Goal: Information Seeking & Learning: Check status

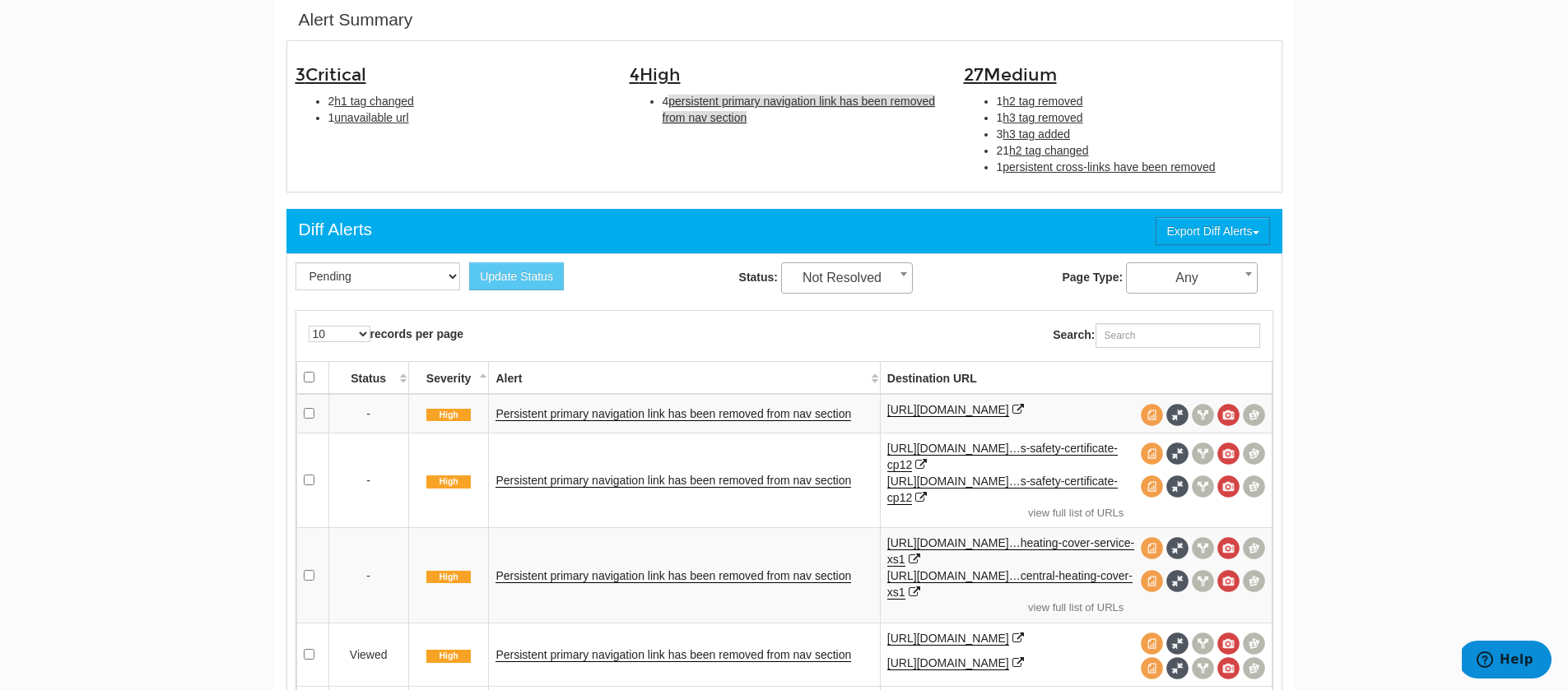
scroll to position [66, 0]
drag, startPoint x: 445, startPoint y: 125, endPoint x: 319, endPoint y: 100, distance: 128.5
click at [319, 100] on ul "2 h1 tag changed 1 unavailable url" at bounding box center [450, 108] width 309 height 32
copy ul "2 h1 tag changed 1 unavailable url"
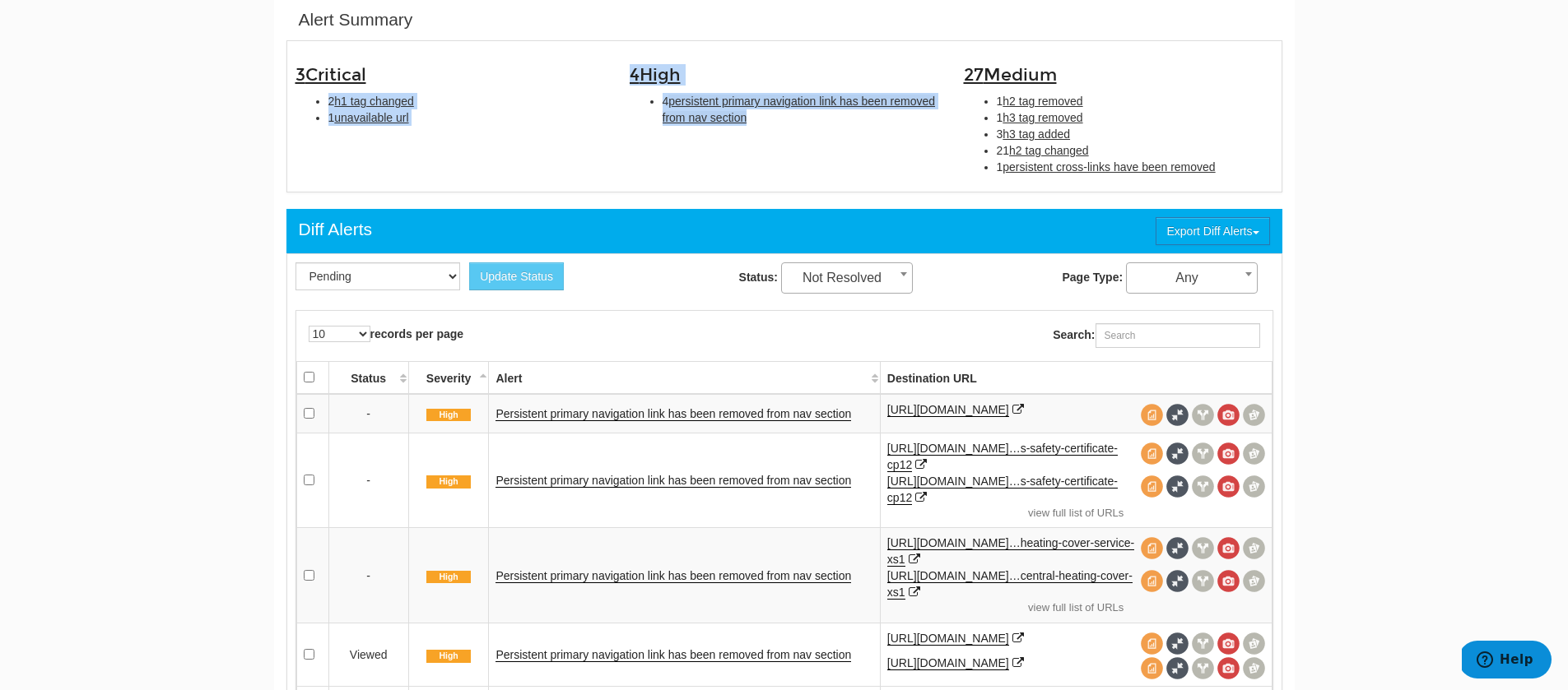
drag, startPoint x: 837, startPoint y: 143, endPoint x: 598, endPoint y: 73, distance: 249.0
click at [598, 73] on div "3 Critical 2 h1 tag changed 1 unavailable url 4 High 4 persistent primary navig…" at bounding box center [784, 116] width 1003 height 134
drag, startPoint x: 598, startPoint y: 73, endPoint x: 607, endPoint y: 76, distance: 9.5
click at [599, 74] on h3 "3 Critical" at bounding box center [450, 75] width 309 height 19
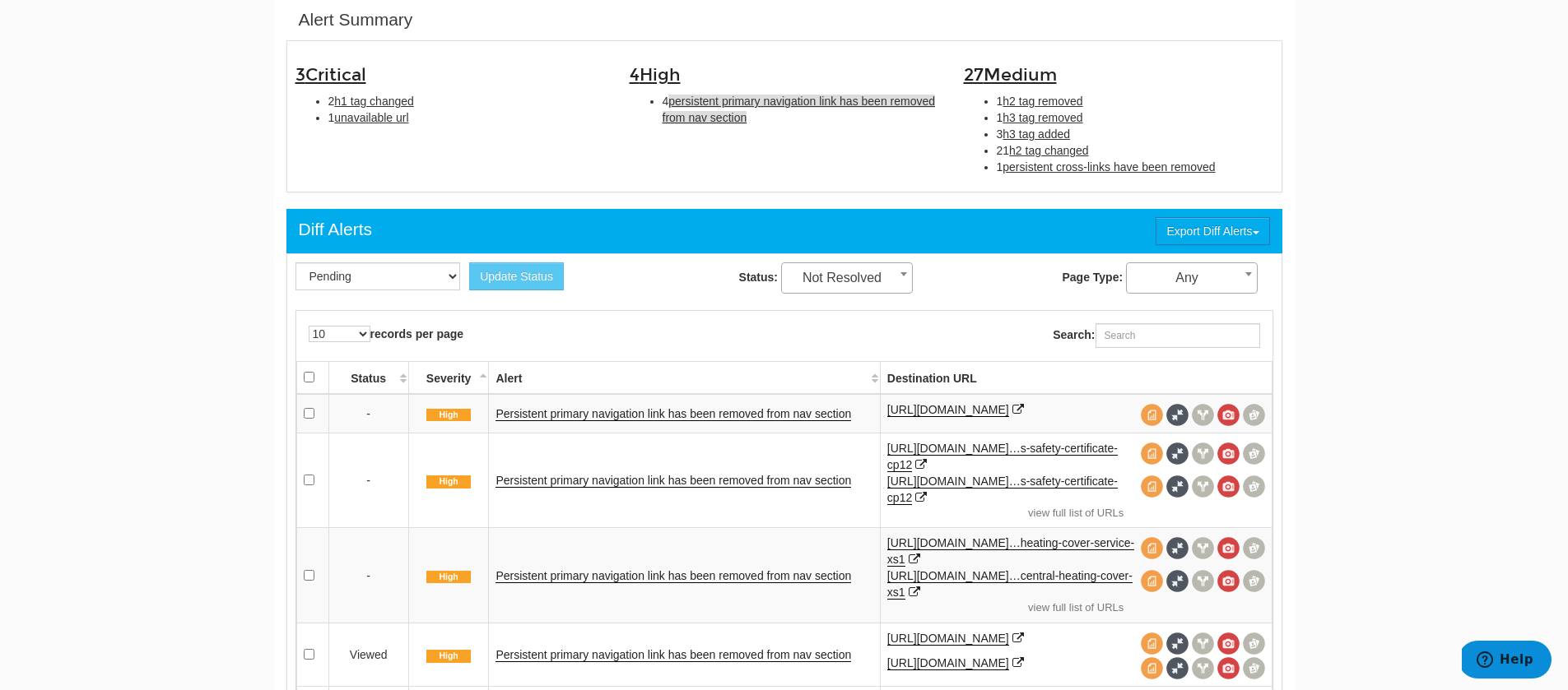
drag, startPoint x: 823, startPoint y: 136, endPoint x: 639, endPoint y: 101, distance: 187.3
click at [639, 101] on div "3 Critical 2 h1 tag changed 1 unavailable url 4 High 4 persistent primary navig…" at bounding box center [784, 116] width 1003 height 134
copy li "4 persistent primary navigation link has been removed from nav section"
click at [357, 94] on span "h1 tag changed" at bounding box center [373, 100] width 80 height 13
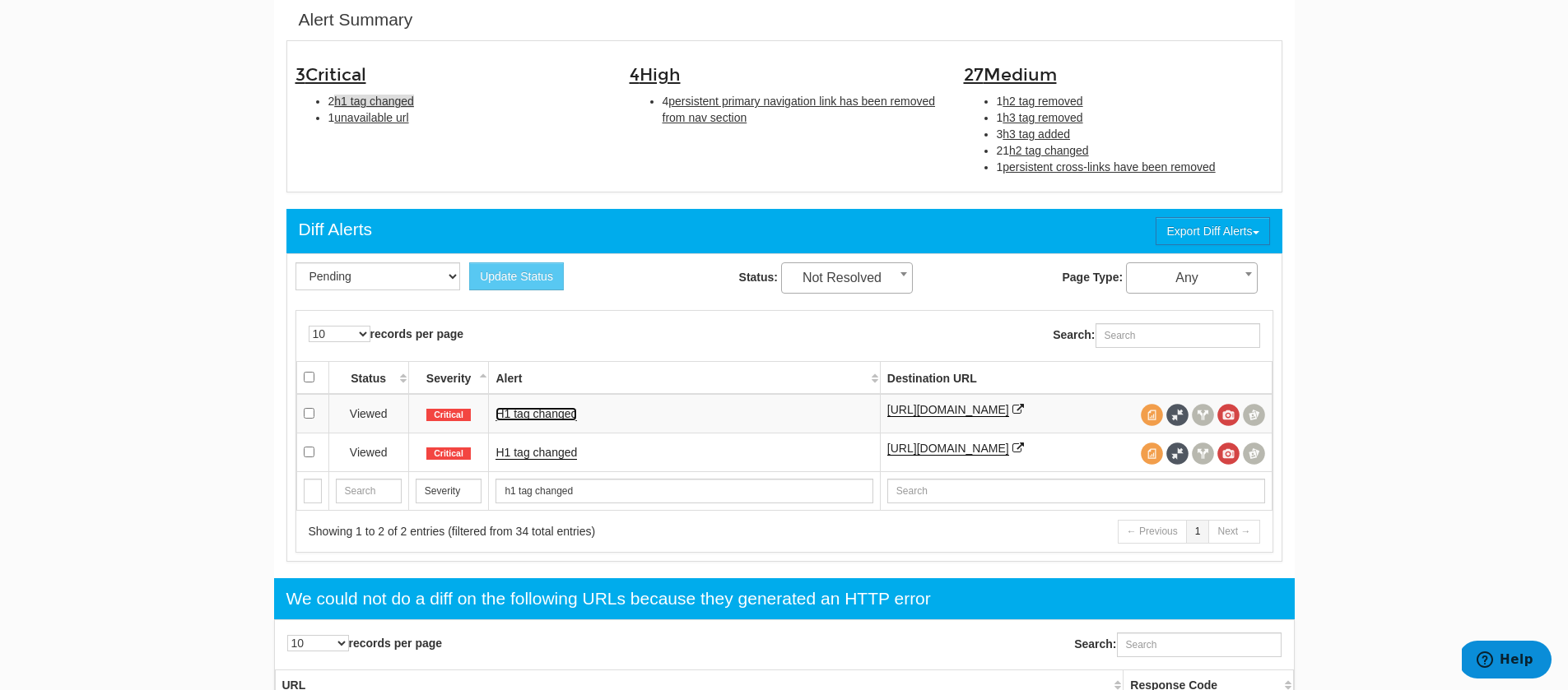
click at [553, 410] on link "H1 tag changed" at bounding box center [536, 414] width 82 height 14
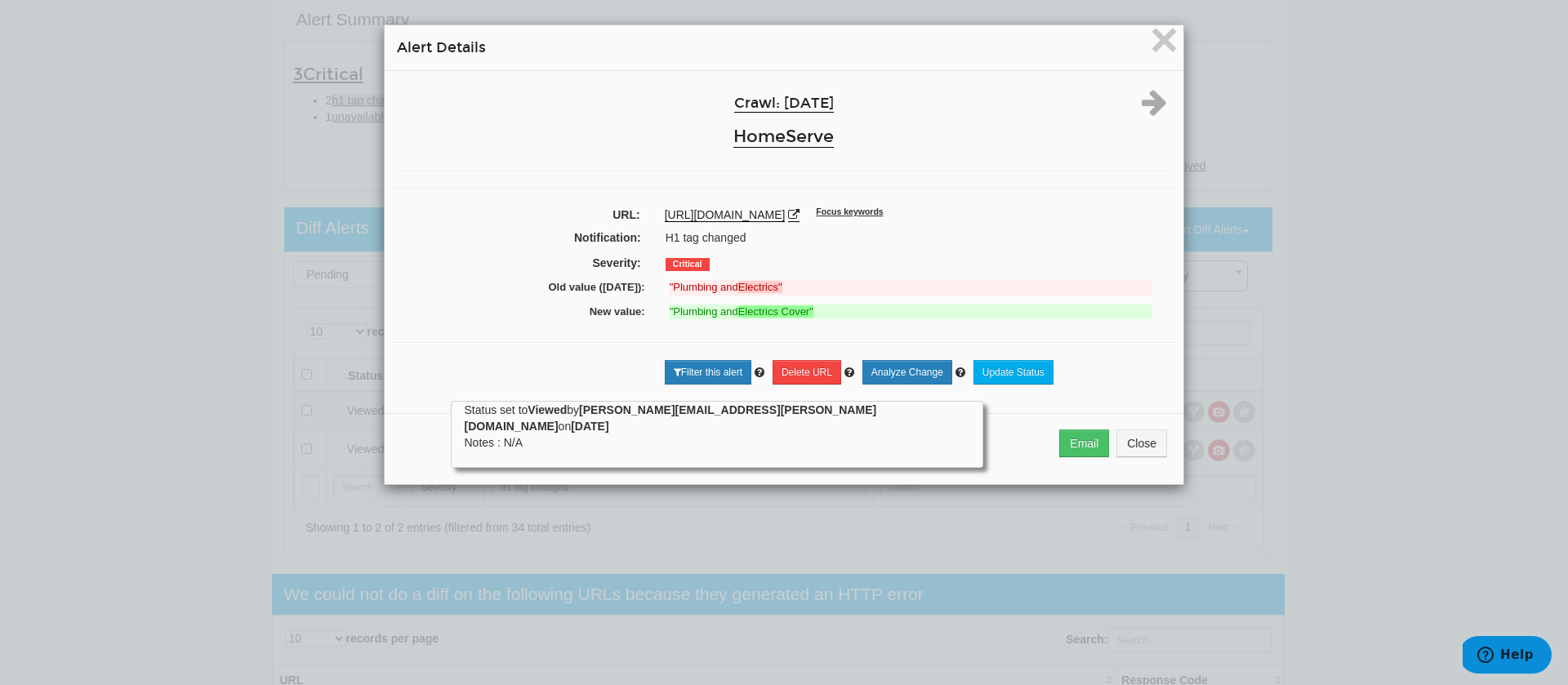
drag, startPoint x: 996, startPoint y: 218, endPoint x: 657, endPoint y: 220, distance: 339.0
click at [657, 220] on div "https://www.homeserve.co.uk/insurance/plumbing-electrics-cover Focus keywords" at bounding box center [916, 214] width 527 height 17
copy link "[URL][DOMAIN_NAME]"
drag, startPoint x: 875, startPoint y: 306, endPoint x: 506, endPoint y: 278, distance: 370.1
click at [506, 278] on div "Crawl: 08/14/2025 HomeServe URL: https://www.homeserve.co.uk/insurance/plumbing…" at bounding box center [784, 236] width 799 height 330
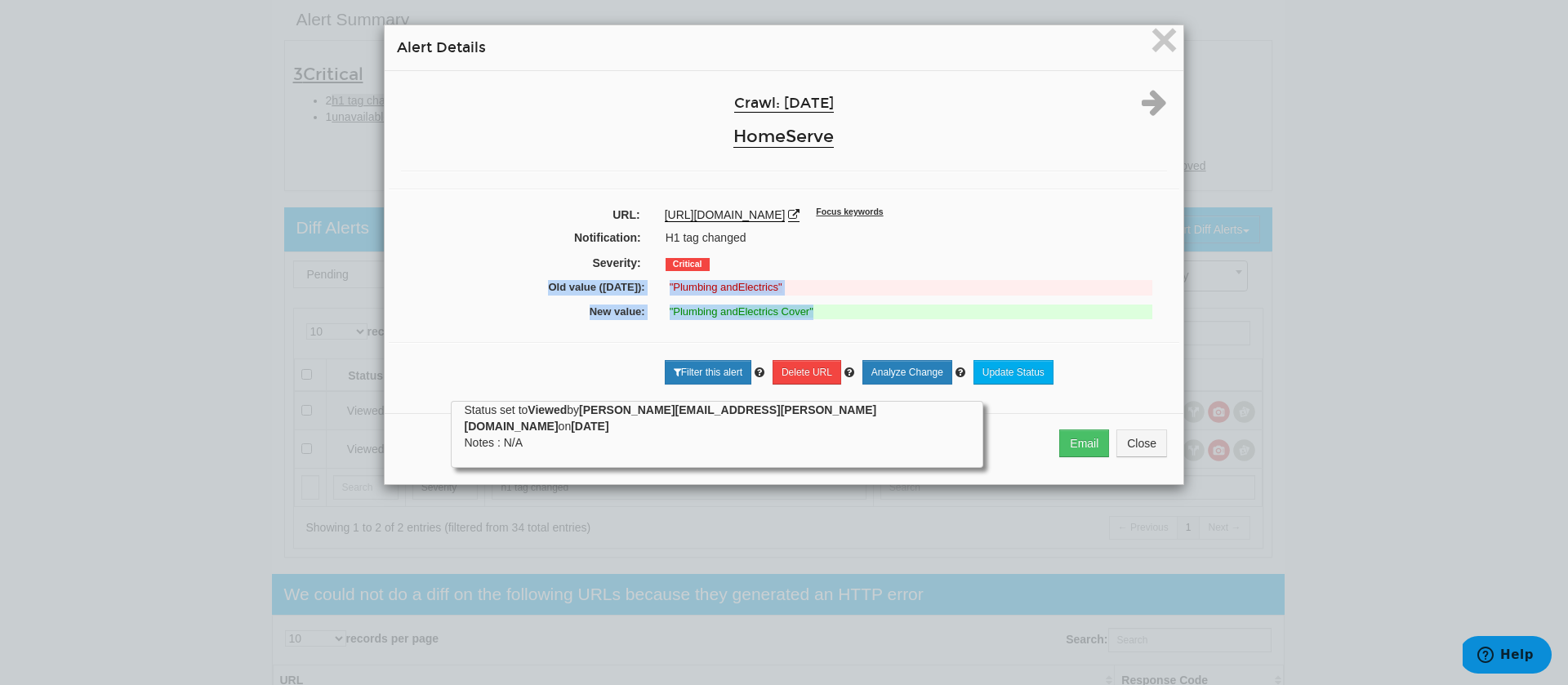
copy div "Old value (08/12/2025): "Plumbing and Electrics" New value: "Plumbing and Elect…"
click at [1150, 104] on icon at bounding box center [1154, 102] width 25 height 29
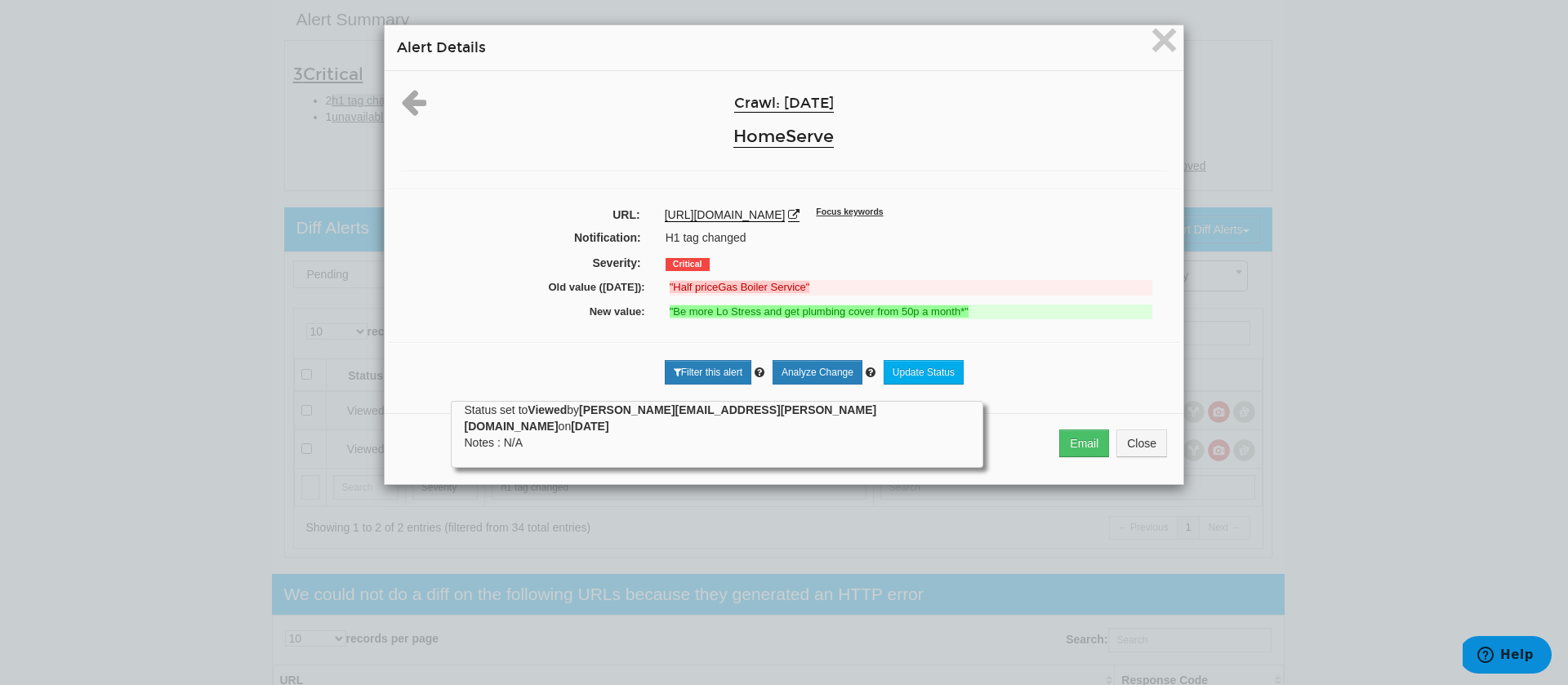
drag, startPoint x: 816, startPoint y: 218, endPoint x: 649, endPoint y: 218, distance: 167.0
click at [653, 218] on div "https://www.homeserve.co.uk/ Focus keywords" at bounding box center [916, 214] width 527 height 17
copy link "[URL][DOMAIN_NAME]"
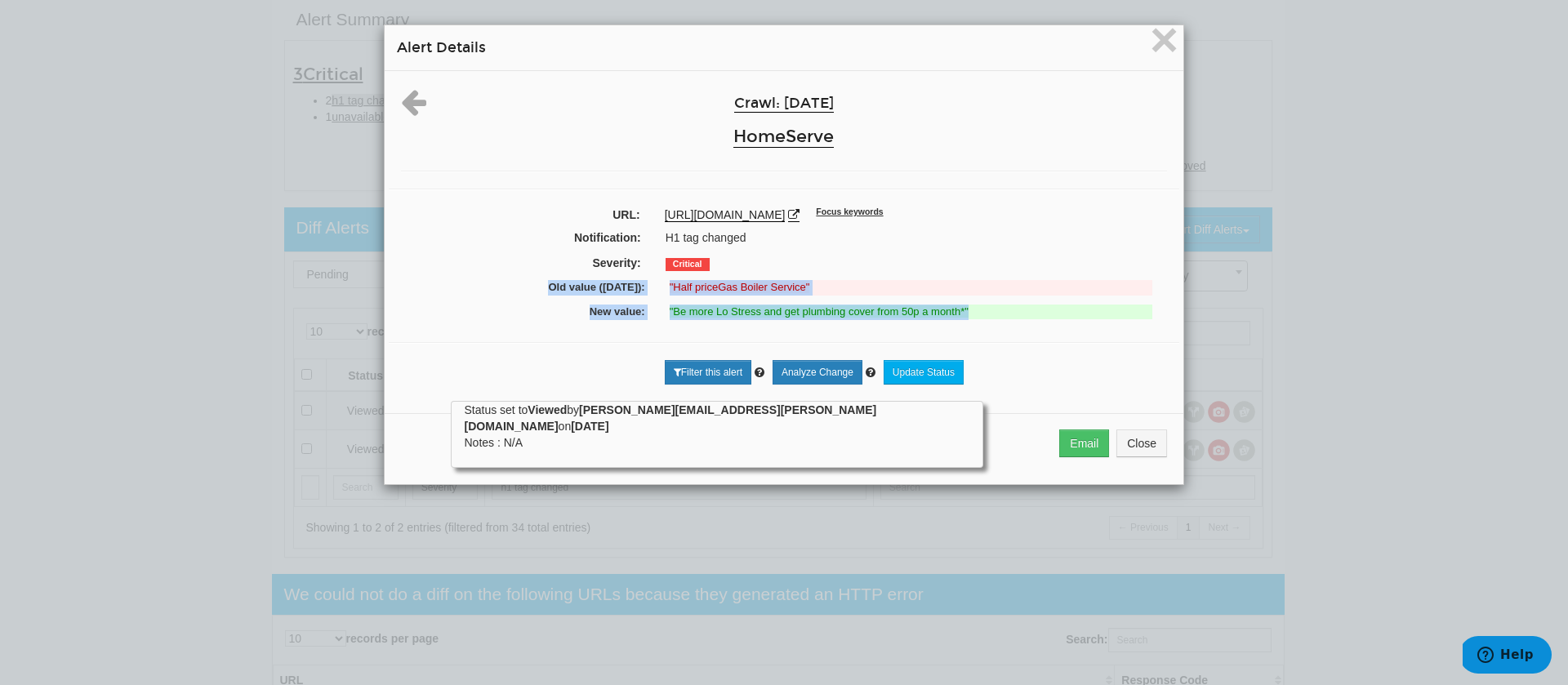
drag, startPoint x: 989, startPoint y: 321, endPoint x: 505, endPoint y: 291, distance: 484.9
click at [505, 291] on div "Crawl: 08/14/2025 HomeServe URL: https://www.homeserve.co.uk/ Focus keywords No…" at bounding box center [784, 236] width 799 height 330
copy div "Old value (08/12/2025): "Half priceGas Boiler Service" New value: "Be more Lo S…"
click at [1164, 52] on span "×" at bounding box center [1163, 40] width 28 height 55
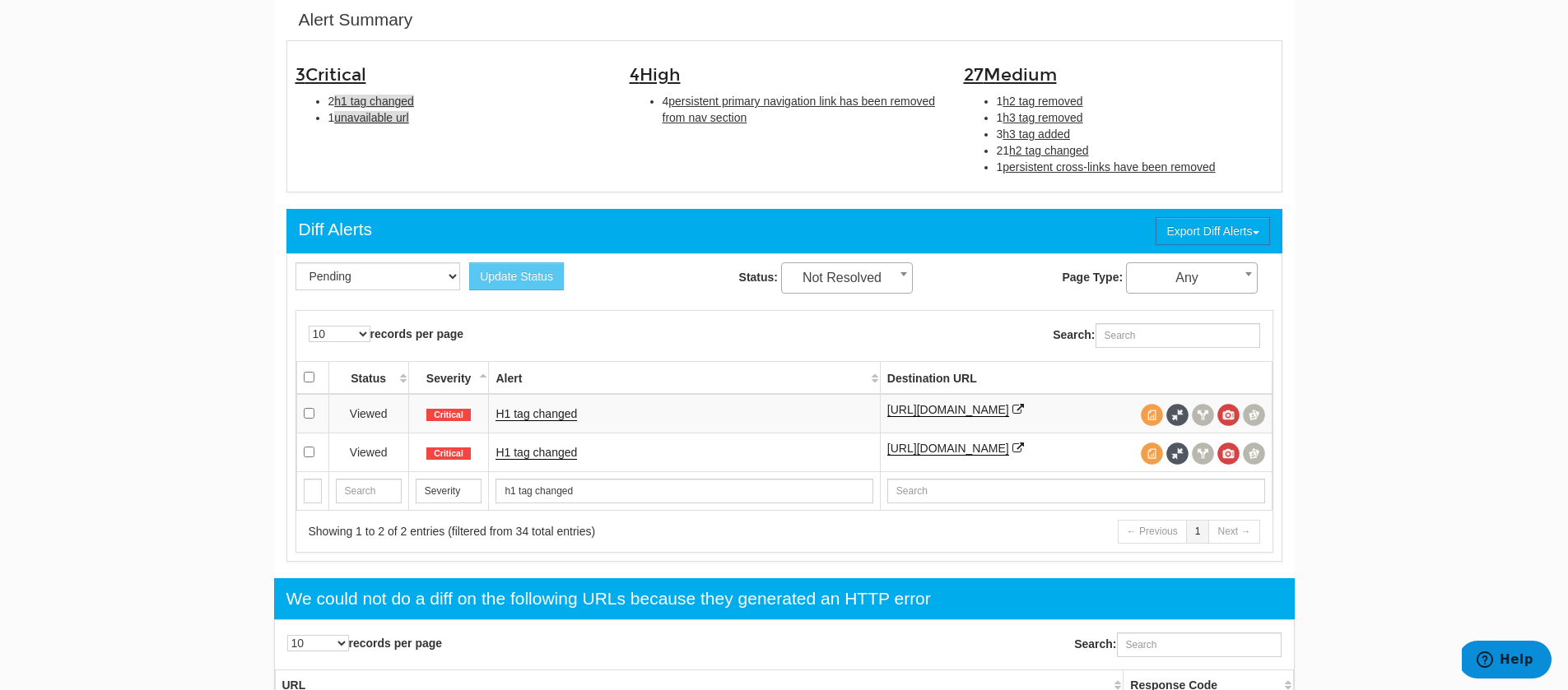
click at [383, 122] on span "unavailable url" at bounding box center [370, 117] width 74 height 13
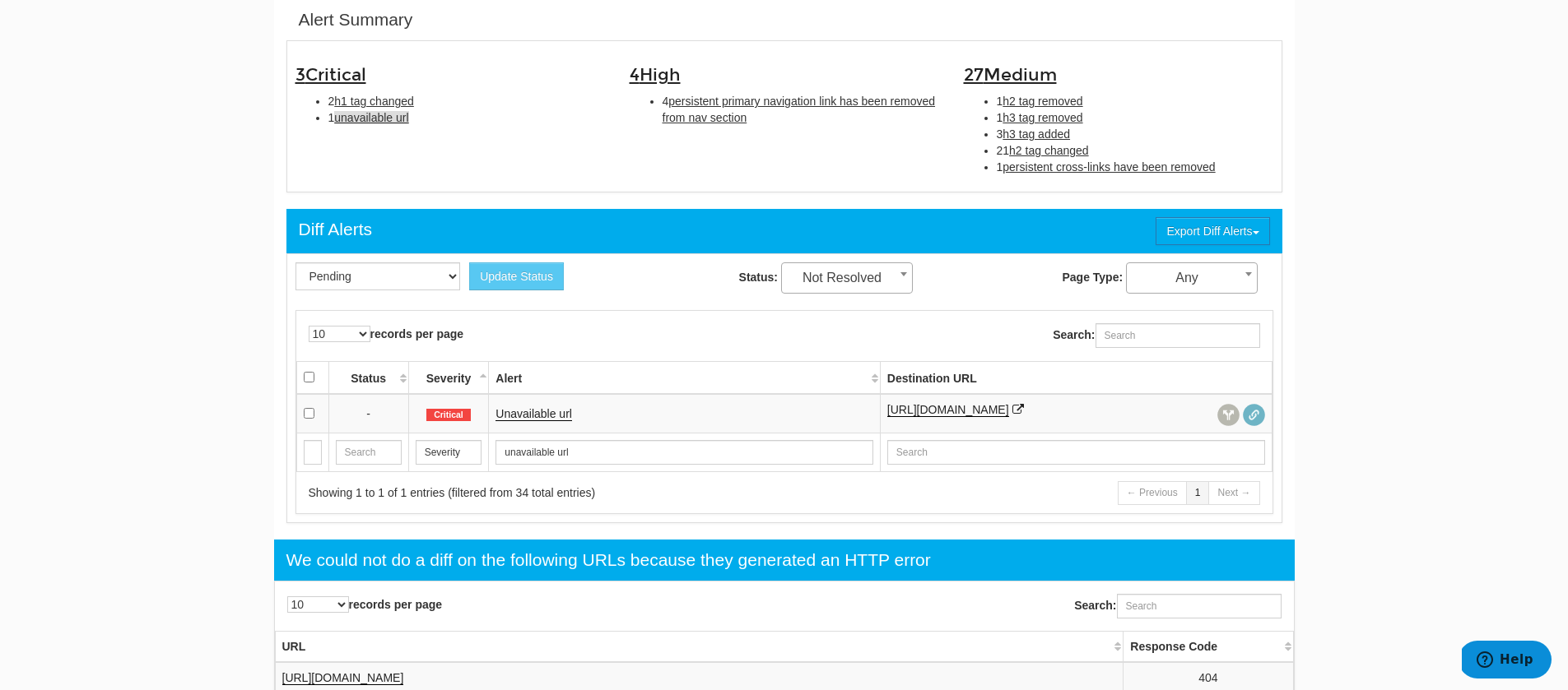
click at [527, 425] on td "Unavailable url" at bounding box center [684, 413] width 391 height 39
click at [522, 417] on link "Unavailable url" at bounding box center [534, 414] width 77 height 14
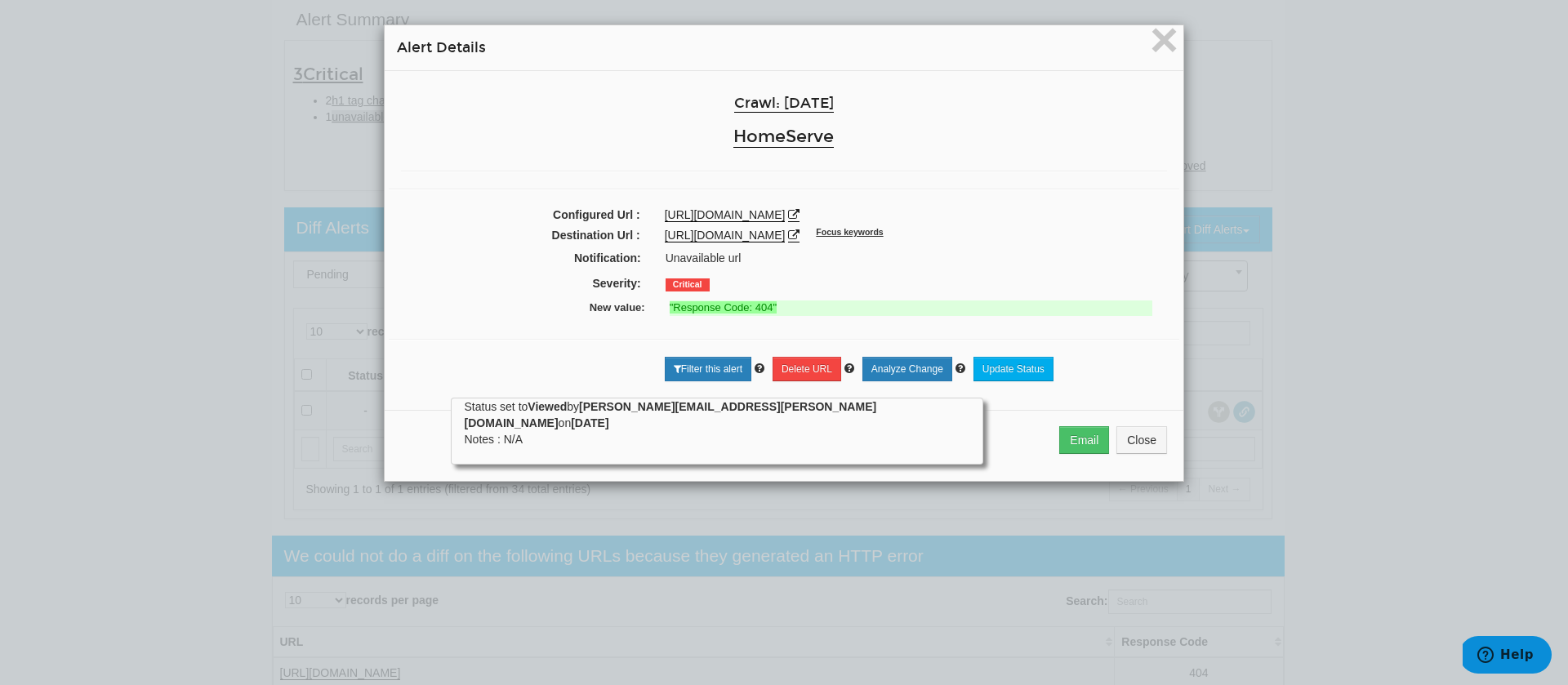
drag, startPoint x: 980, startPoint y: 217, endPoint x: 632, endPoint y: 221, distance: 348.0
click at [632, 221] on div "Configured Url : https://www.homeserve.co.uk/insurance/home-accident-cover" at bounding box center [784, 216] width 791 height 21
copy div "https://www.homeserve.co.uk/insurance/home-accident-cover"
drag, startPoint x: 791, startPoint y: 297, endPoint x: 796, endPoint y: 313, distance: 16.8
click at [796, 313] on div "Crawl: 08/14/2025 HomeServe Configured Url : https://www.homeserve.co.uk/insura…" at bounding box center [784, 235] width 799 height 326
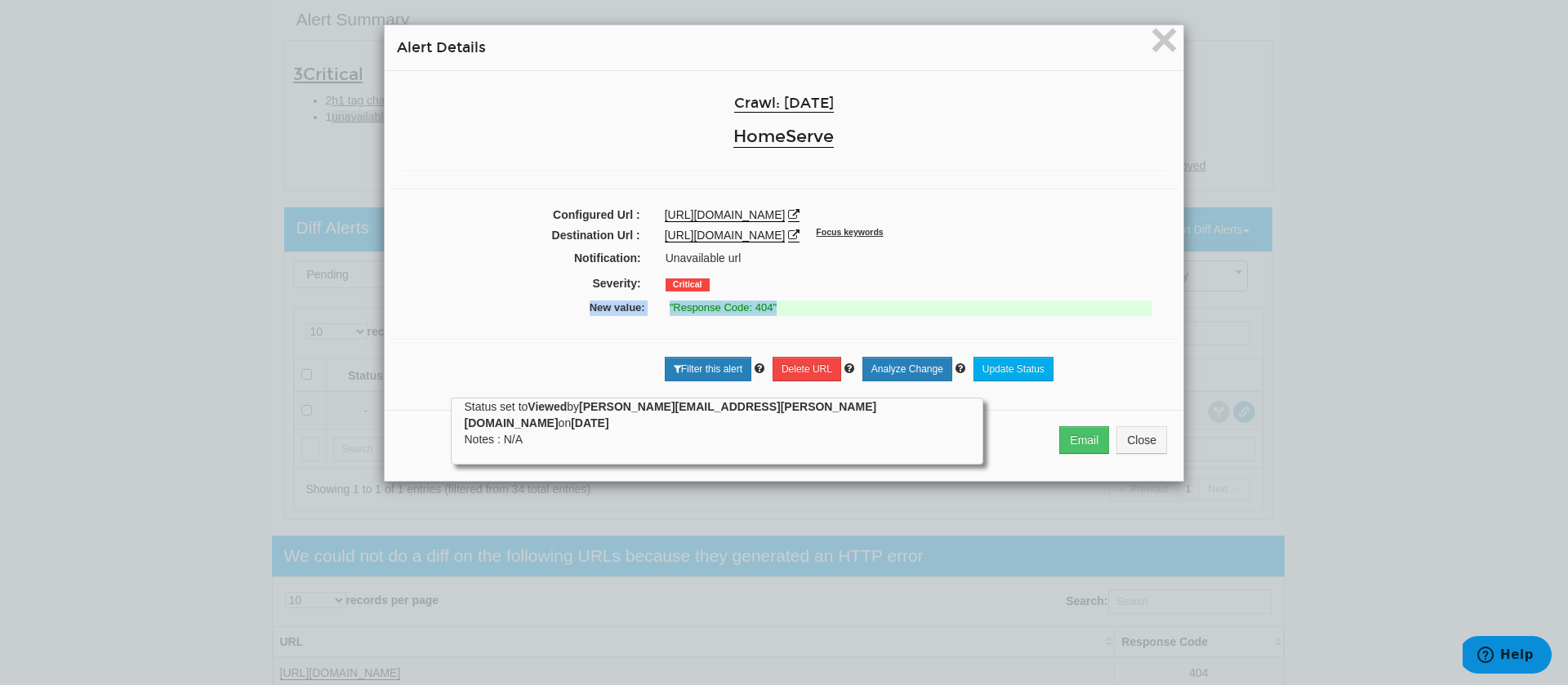
copy div "New value: "Response Code: 404""
click at [1150, 37] on span "×" at bounding box center [1163, 40] width 28 height 55
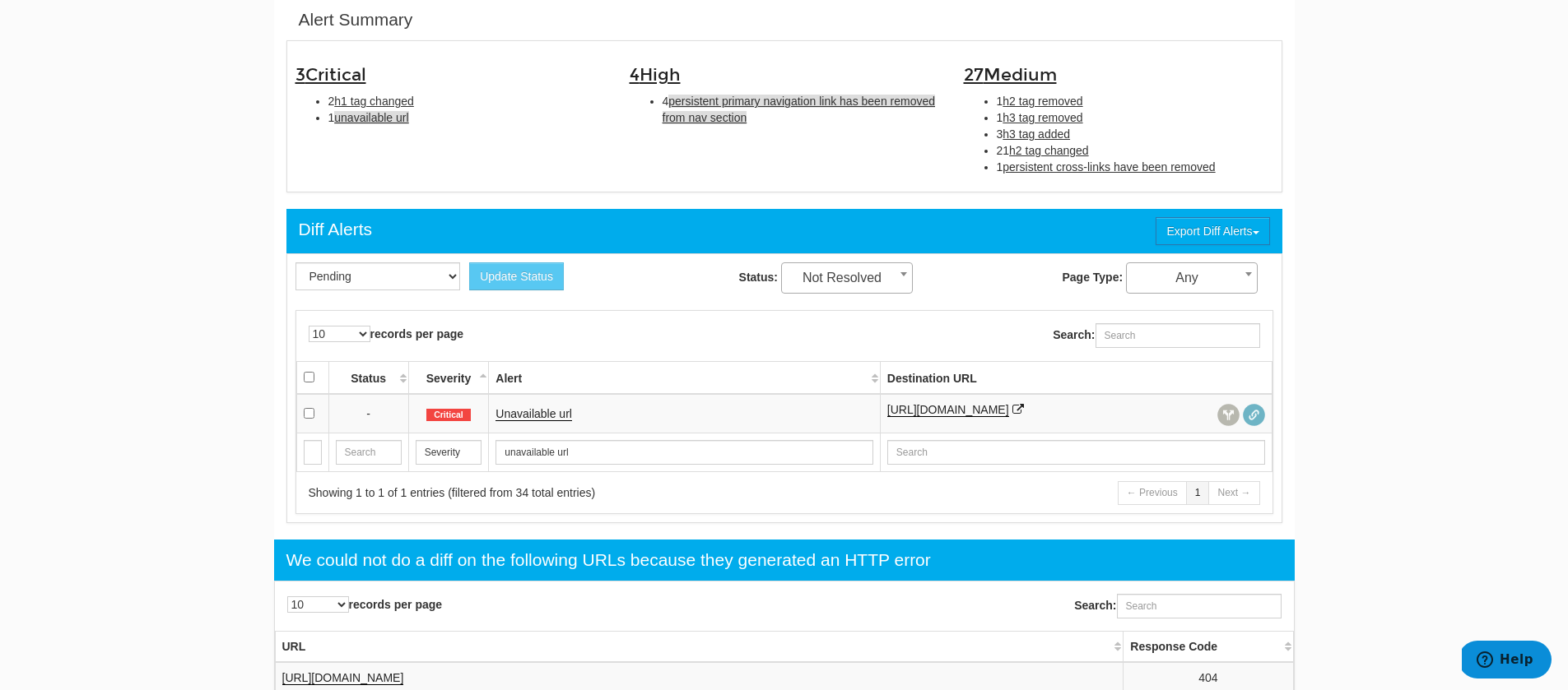
click at [730, 113] on span "persistent primary navigation link has been removed from nav section" at bounding box center [799, 109] width 273 height 30
type input "persistent primary navigation link has been removed from nav section"
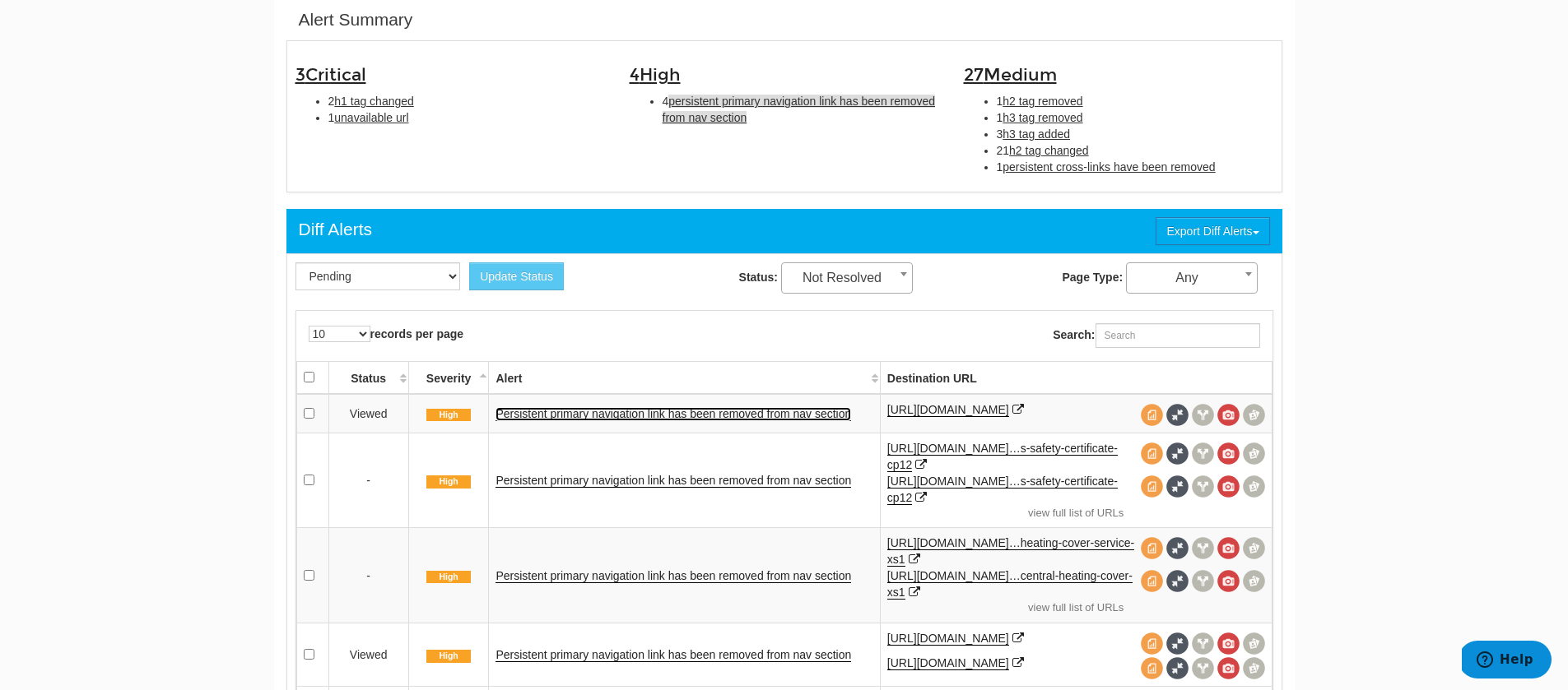
click at [588, 421] on link "Persistent primary navigation link has been removed from nav section" at bounding box center [673, 414] width 356 height 14
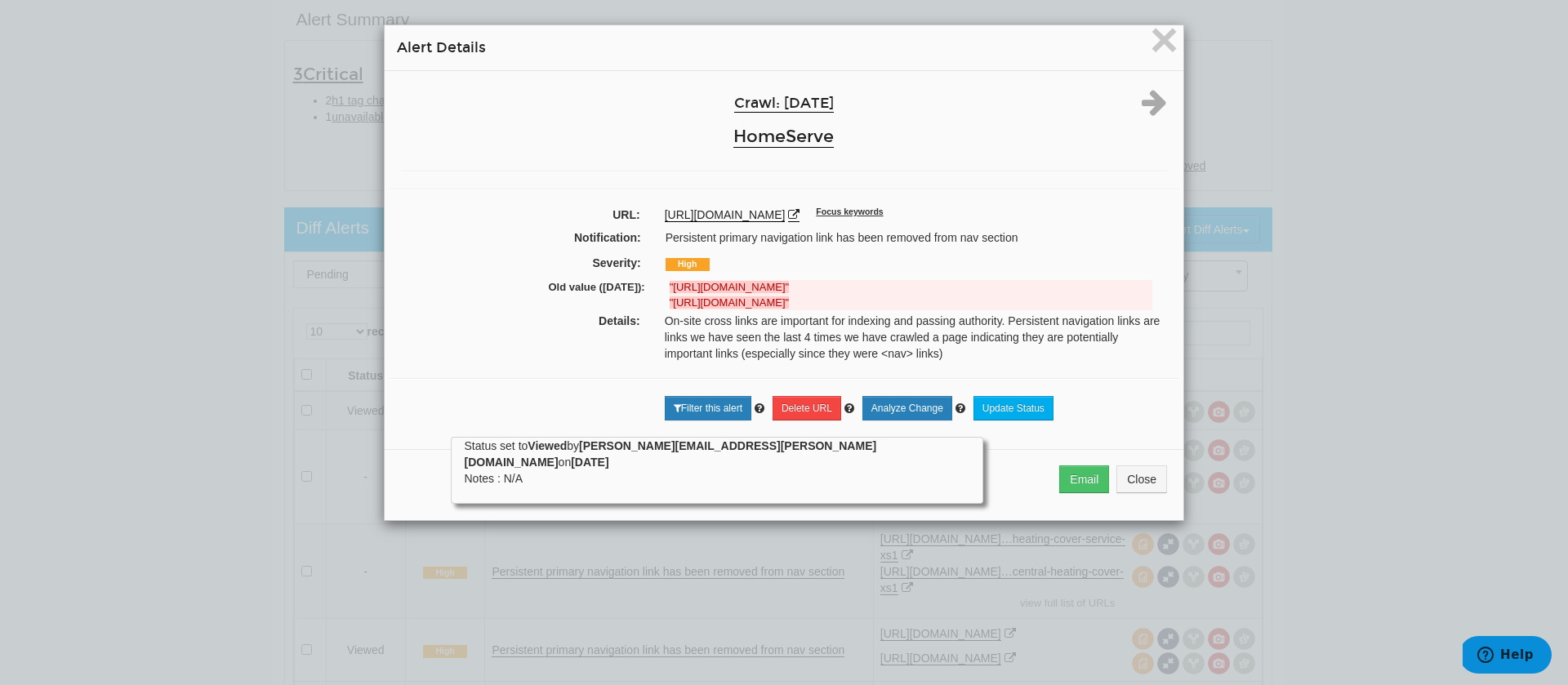
click at [944, 217] on div "https://www.homeserve.co.uk/insurance/electrics-cover Focus keywords" at bounding box center [916, 214] width 502 height 17
click at [1149, 99] on icon at bounding box center [1154, 102] width 25 height 29
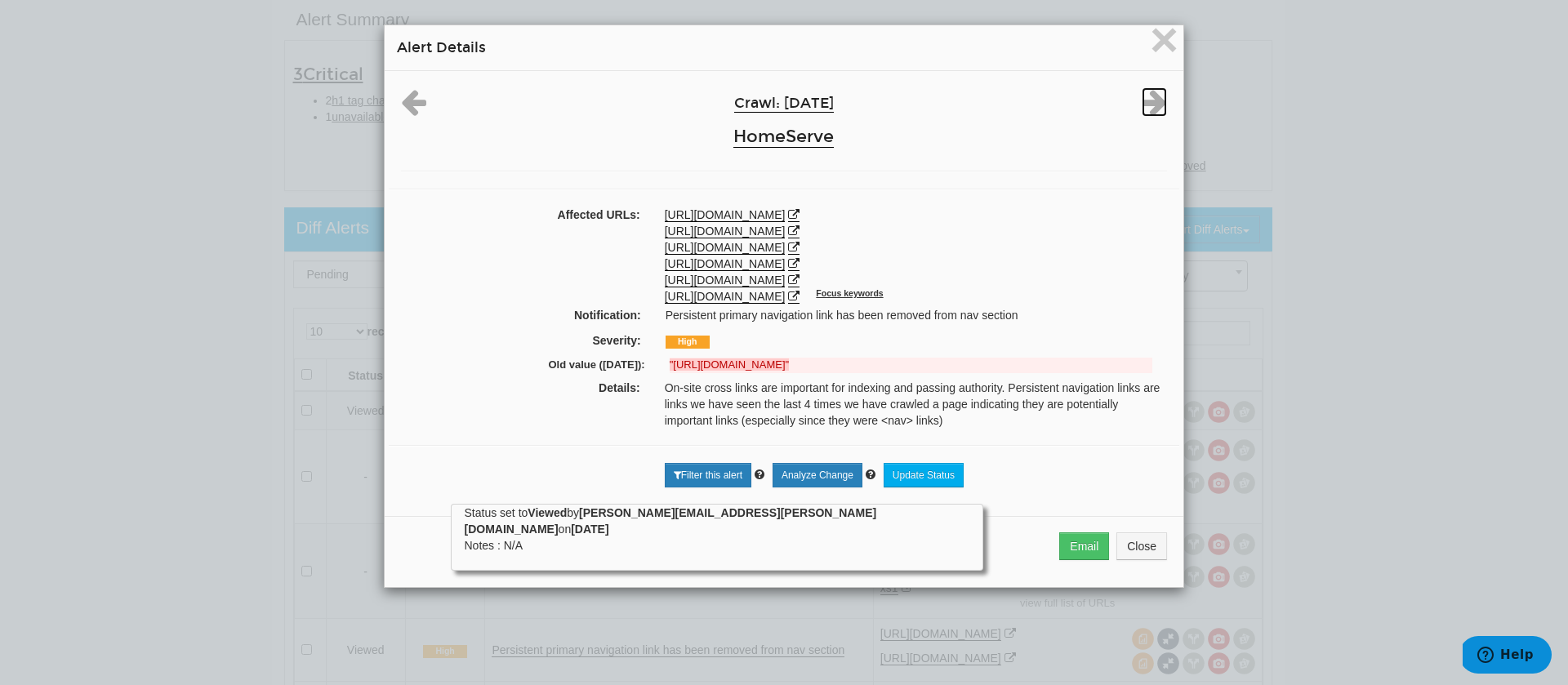
click at [1149, 99] on icon at bounding box center [1154, 102] width 25 height 29
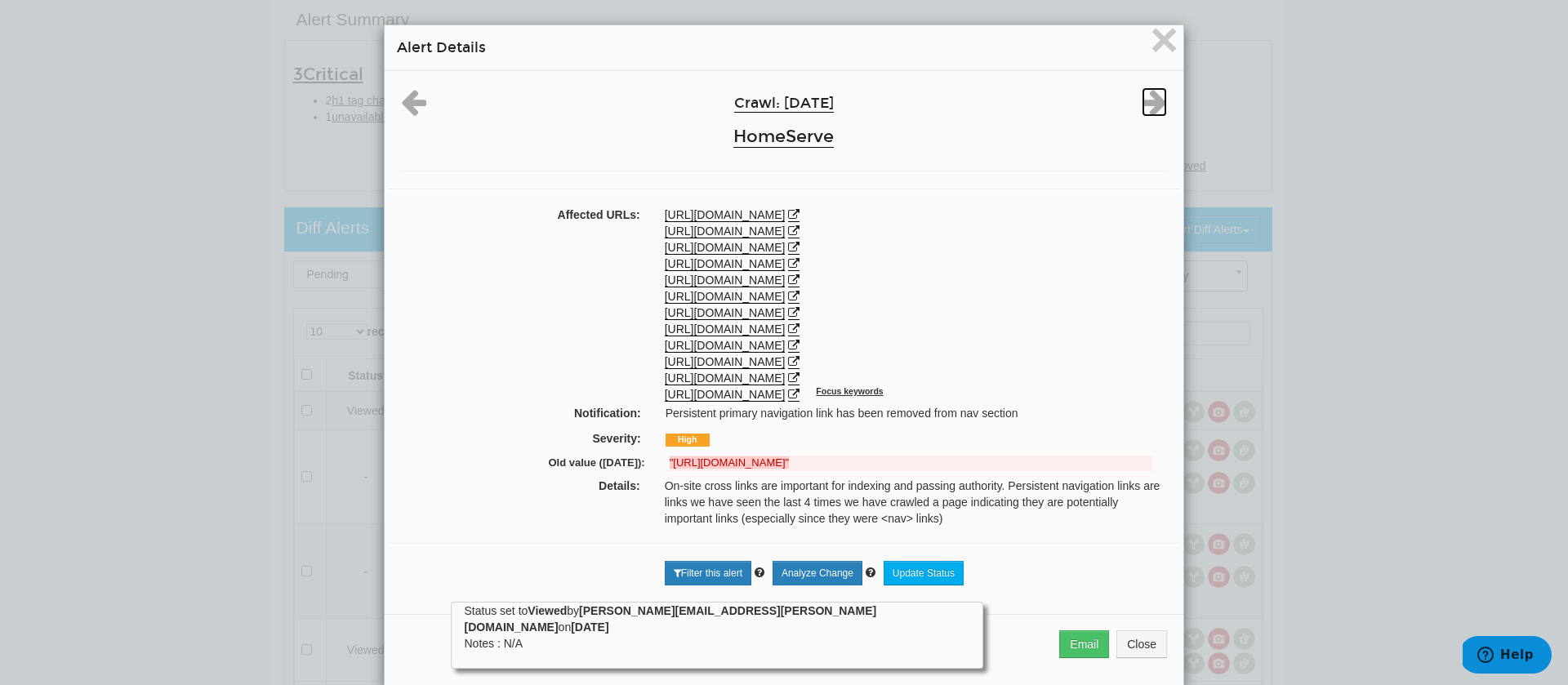
click at [1149, 99] on icon at bounding box center [1154, 102] width 25 height 29
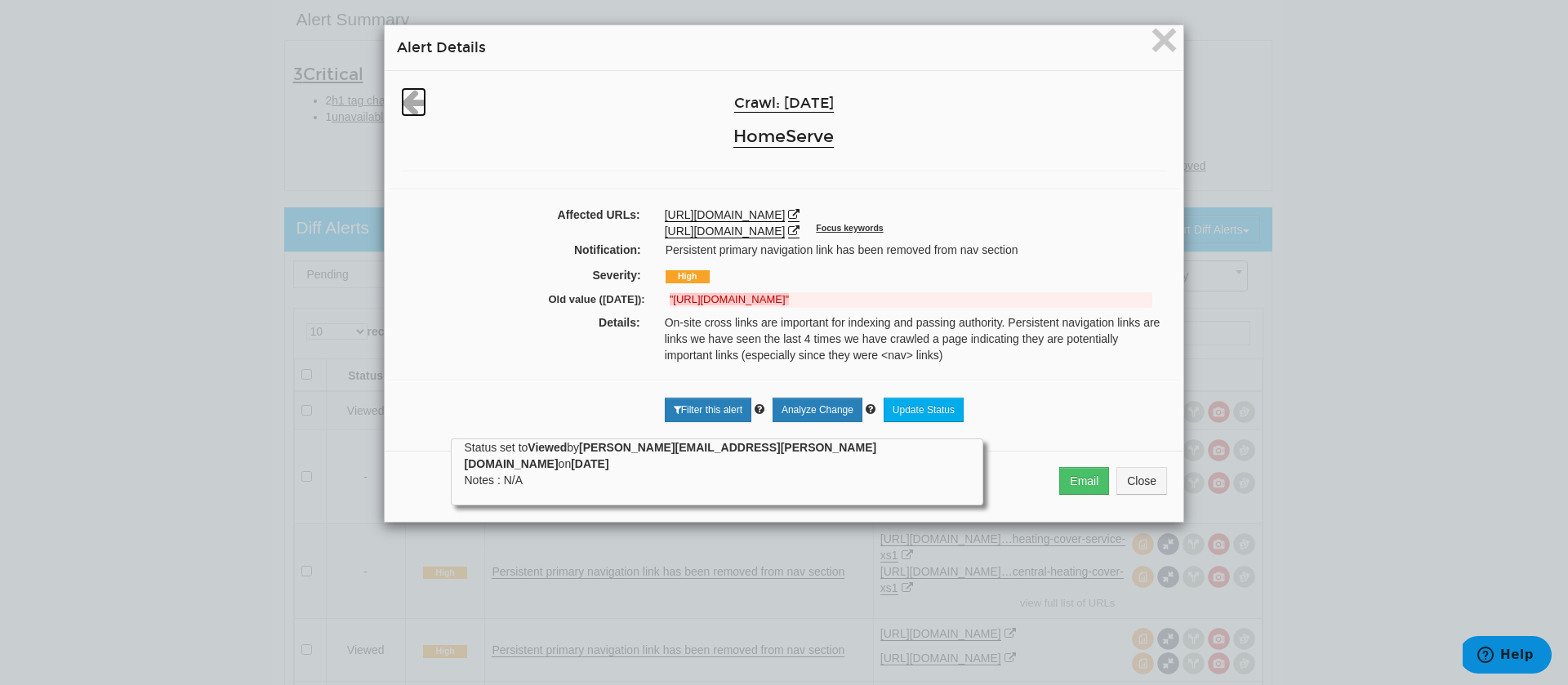
click at [414, 104] on icon at bounding box center [414, 102] width 25 height 29
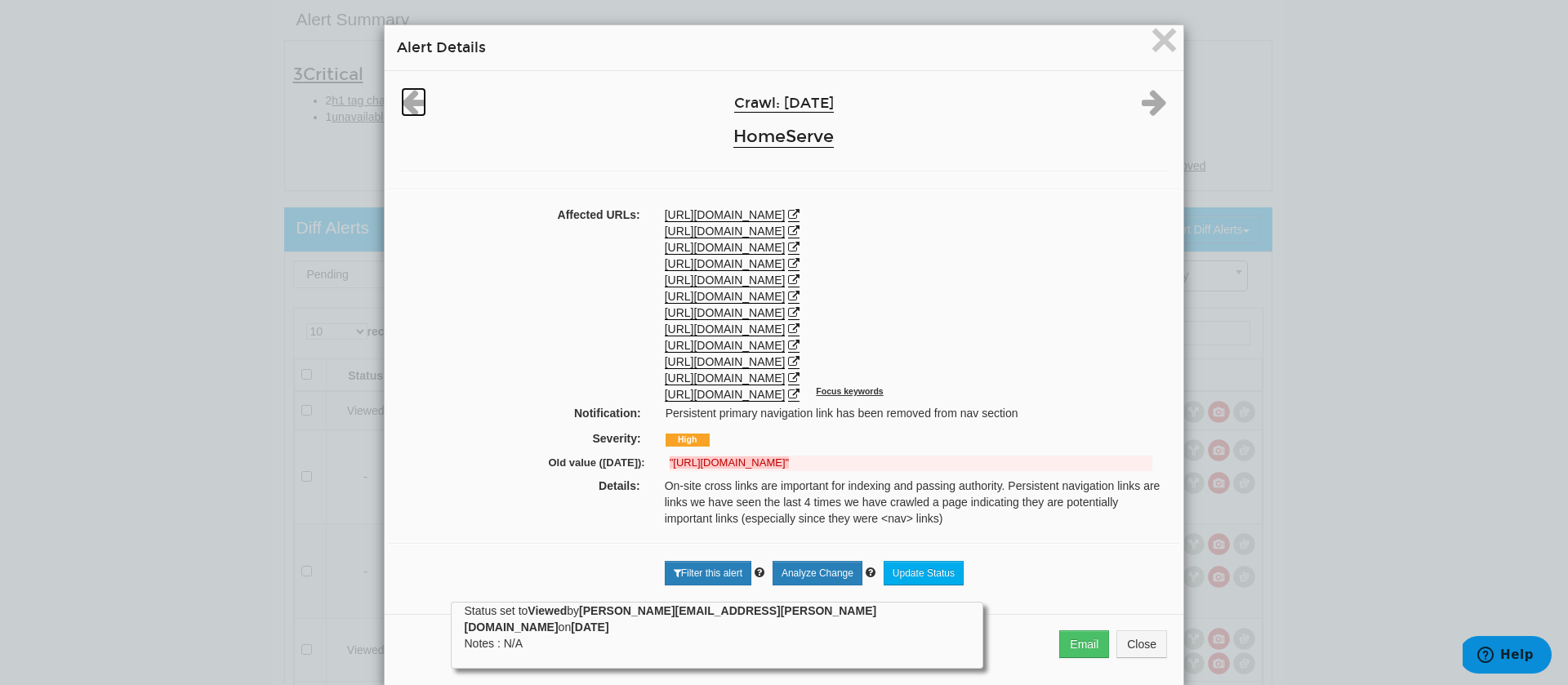
click at [418, 108] on icon at bounding box center [414, 102] width 25 height 29
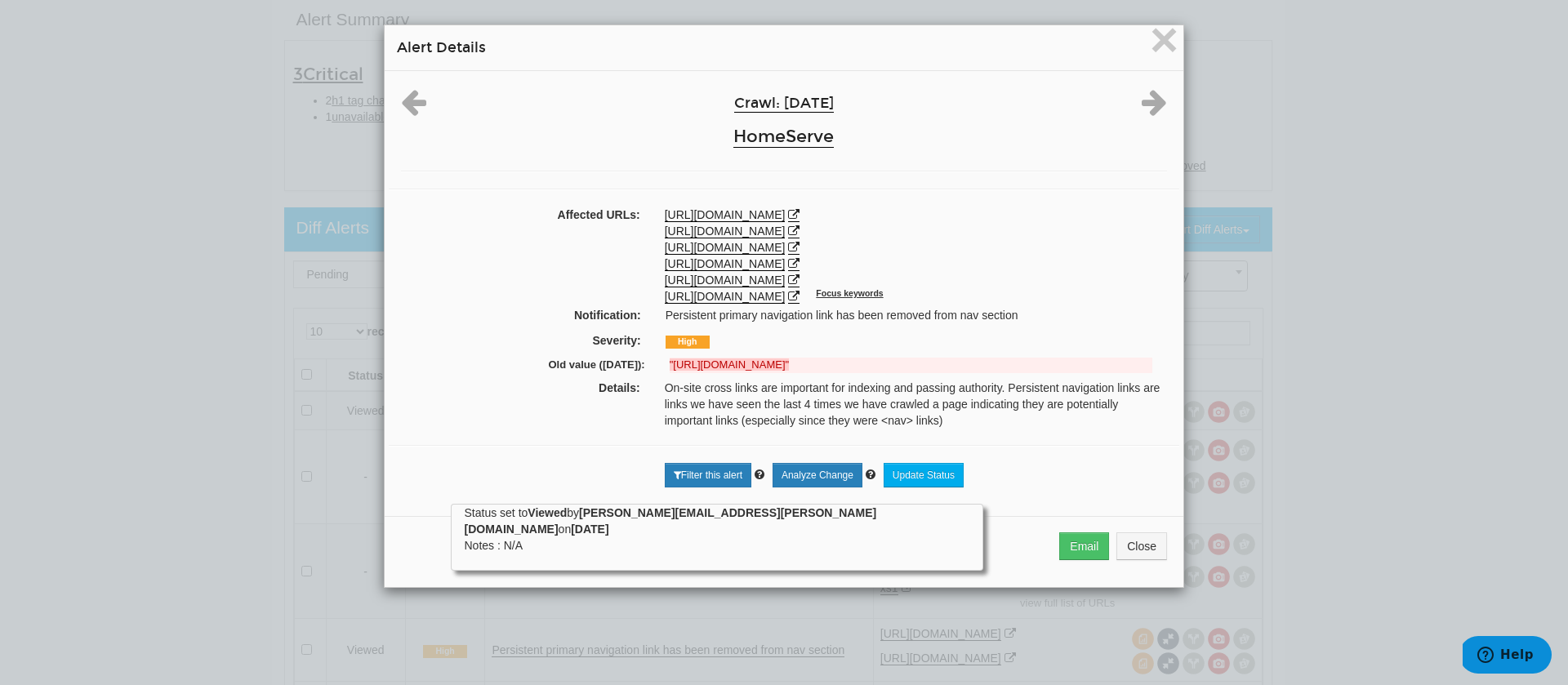
drag, startPoint x: 1021, startPoint y: 399, endPoint x: 676, endPoint y: 405, distance: 345.1
click at [676, 373] on del ""https://www.homeserve.co.uk/insurance-cover/landlords-comparison"" at bounding box center [911, 365] width 483 height 16
click at [660, 373] on div ""https://www.homeserve.co.uk/insurance-cover/landlords-comparison"" at bounding box center [911, 365] width 507 height 16
drag, startPoint x: 1025, startPoint y: 402, endPoint x: 658, endPoint y: 390, distance: 367.2
click at [658, 373] on div ""https://www.homeserve.co.uk/insurance-cover/landlords-comparison"" at bounding box center [911, 365] width 507 height 16
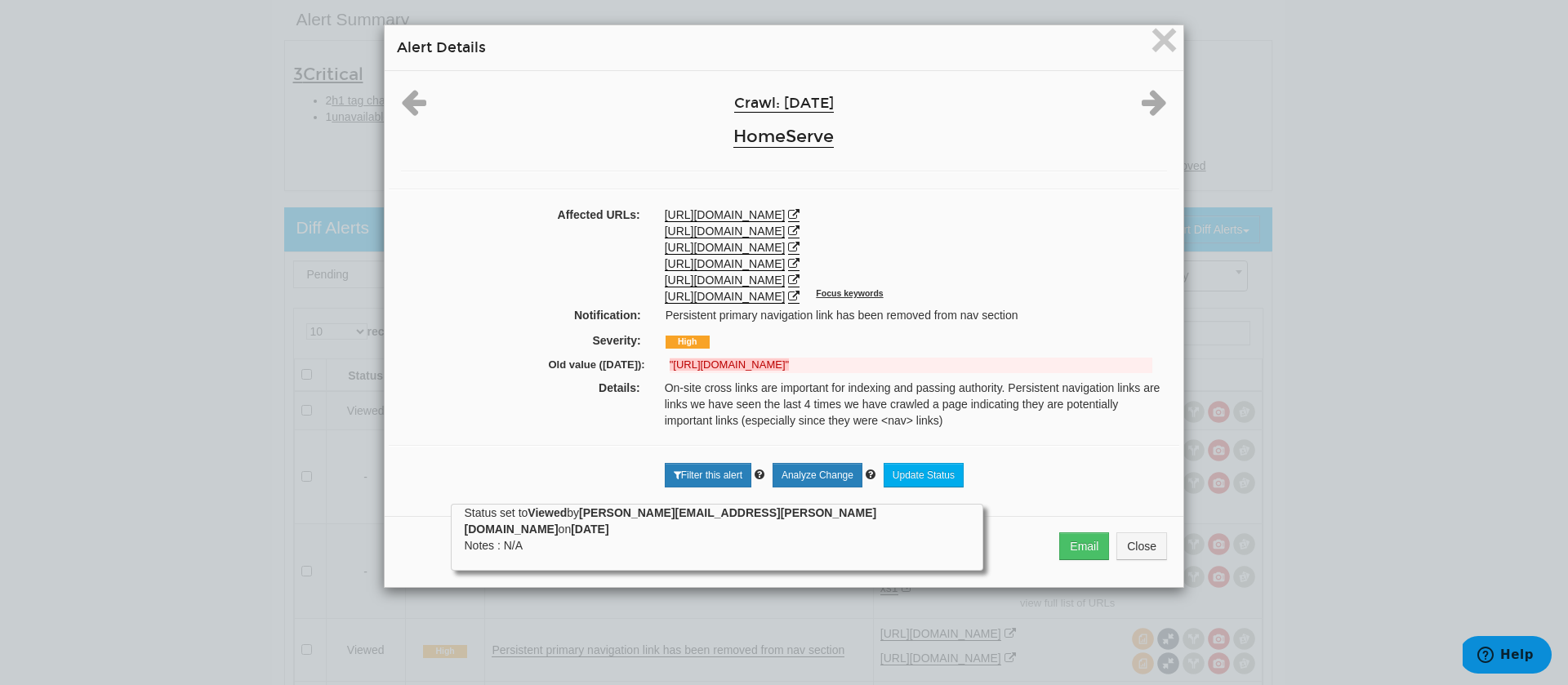
copy strong ""https://www.homeserve.co.uk/insurance-cover/landlords-comparison""
click at [1142, 106] on icon at bounding box center [1154, 102] width 25 height 29
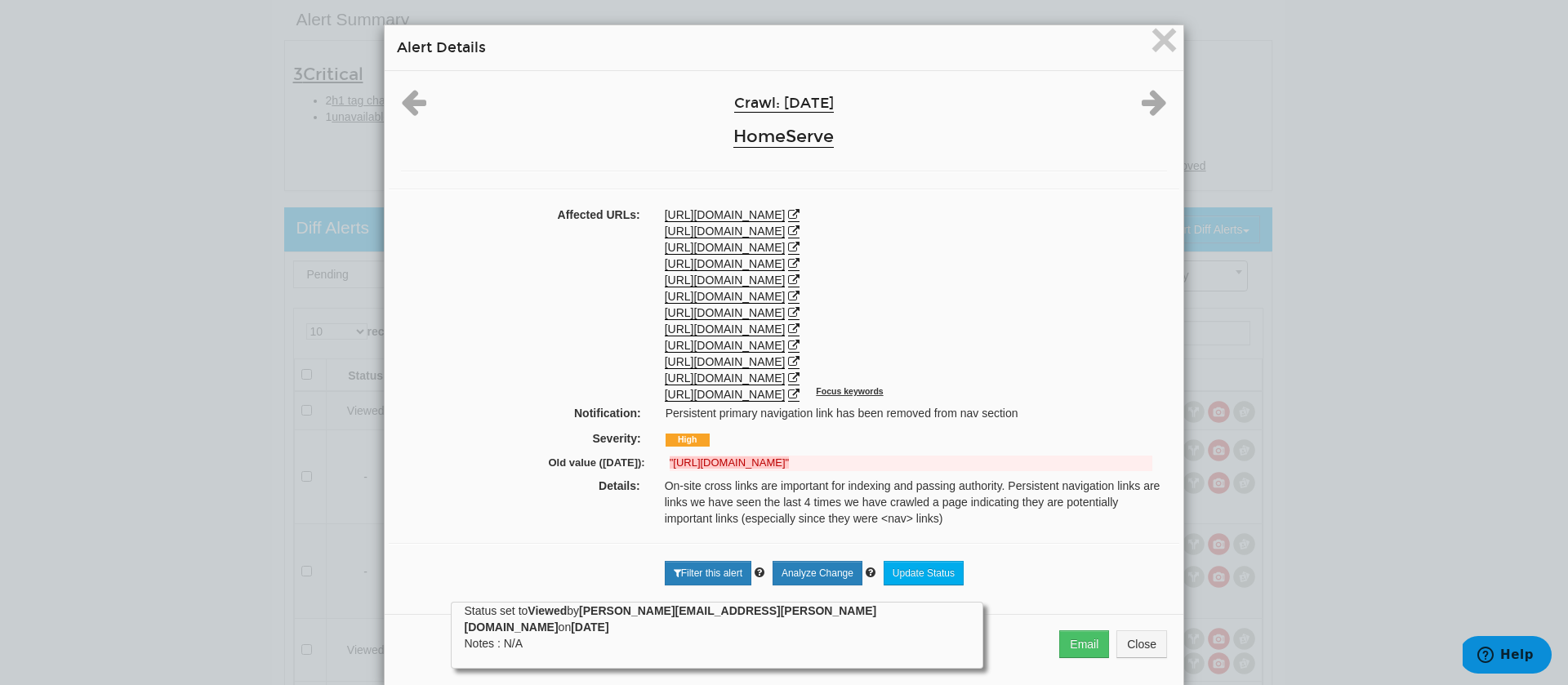
drag, startPoint x: 1037, startPoint y: 487, endPoint x: 643, endPoint y: 480, distance: 394.1
click at [643, 478] on div "Old value (08/12/2025): "https://www.homeserve.co.uk/insurance-cover/gas-and-bo…" at bounding box center [784, 465] width 766 height 24
copy div ""https://www.homeserve.co.uk/insurance-cover/gas-and-boiler-comparison""
click at [1142, 104] on icon at bounding box center [1154, 102] width 25 height 29
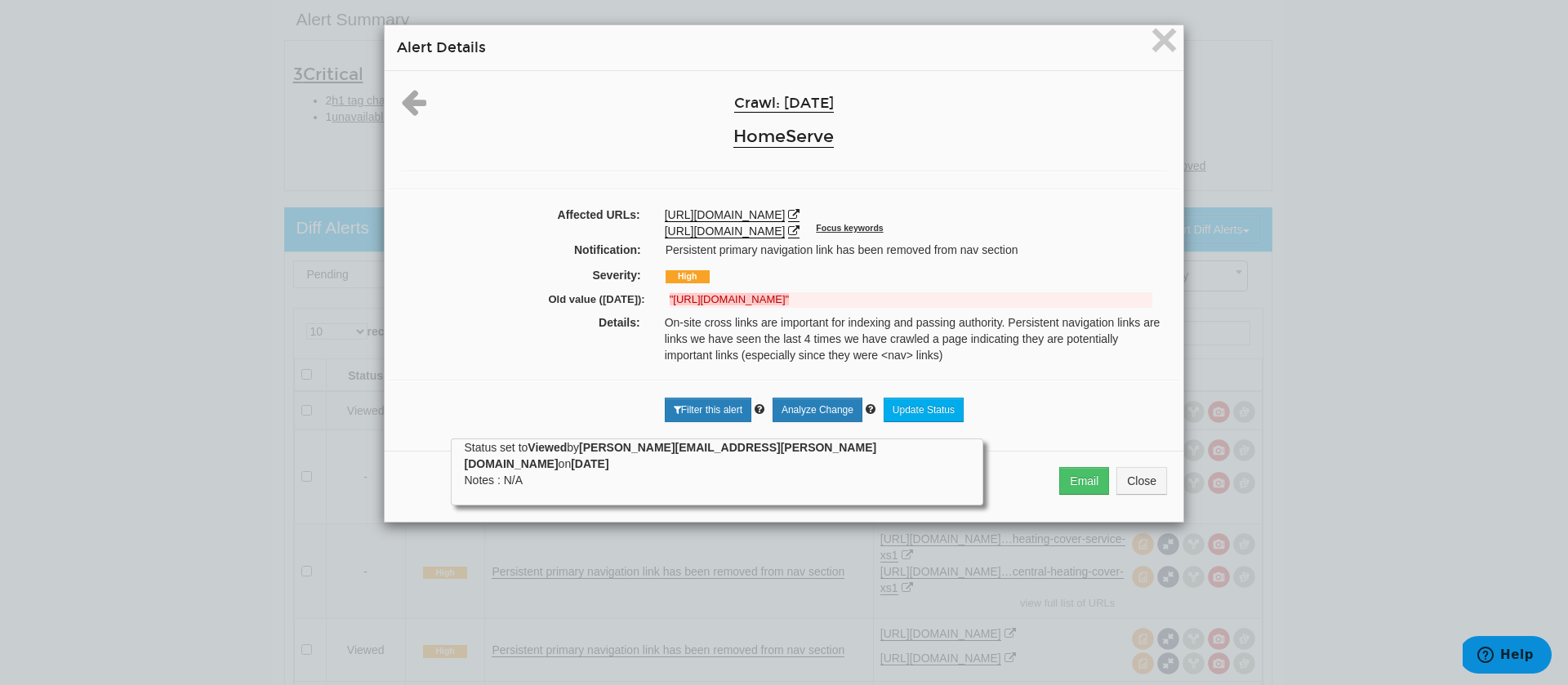
drag, startPoint x: 1022, startPoint y: 303, endPoint x: 647, endPoint y: 296, distance: 375.1
click at [647, 296] on div "Old value (08/12/2025): "https://www.homeserve.co.uk/insurance-cover/plumbing-a…" at bounding box center [784, 302] width 766 height 24
click at [414, 107] on icon at bounding box center [414, 102] width 25 height 29
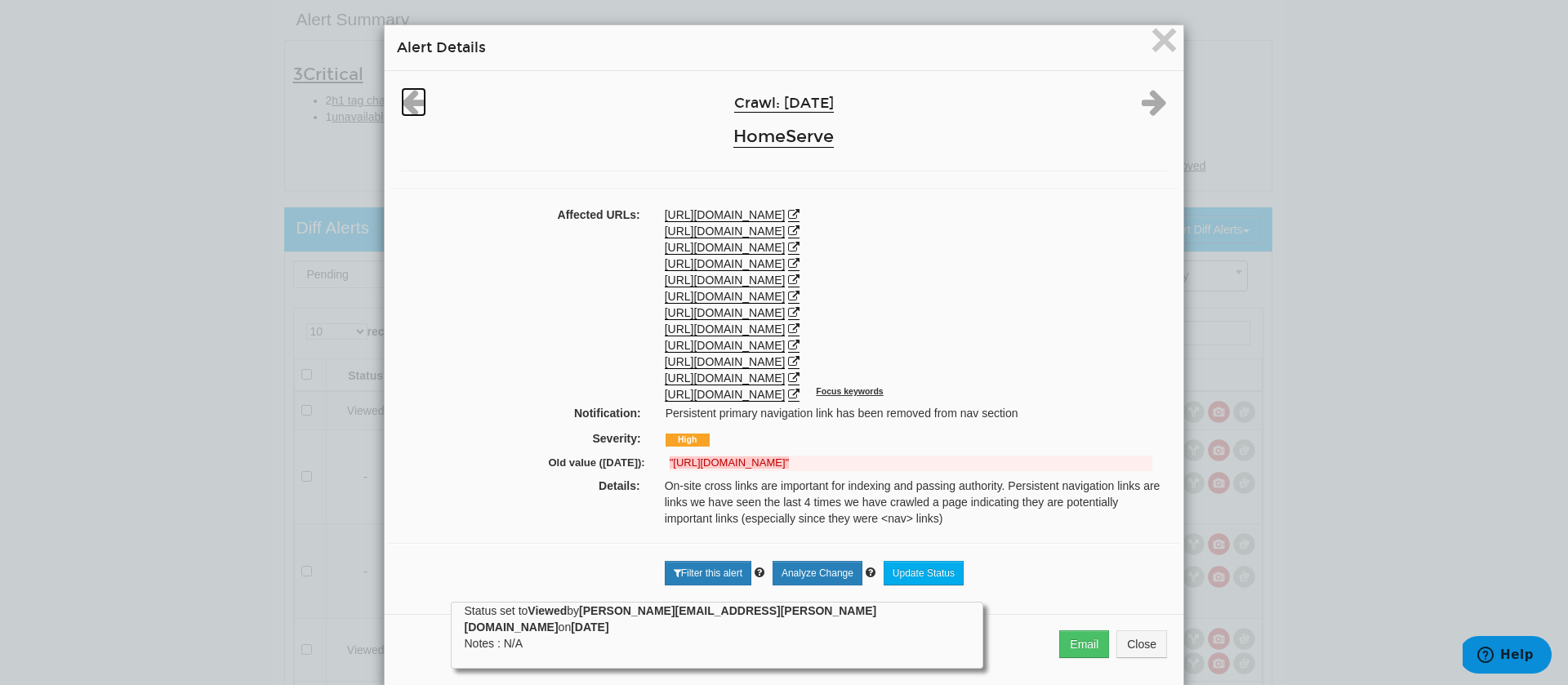
click at [412, 107] on icon at bounding box center [414, 102] width 25 height 29
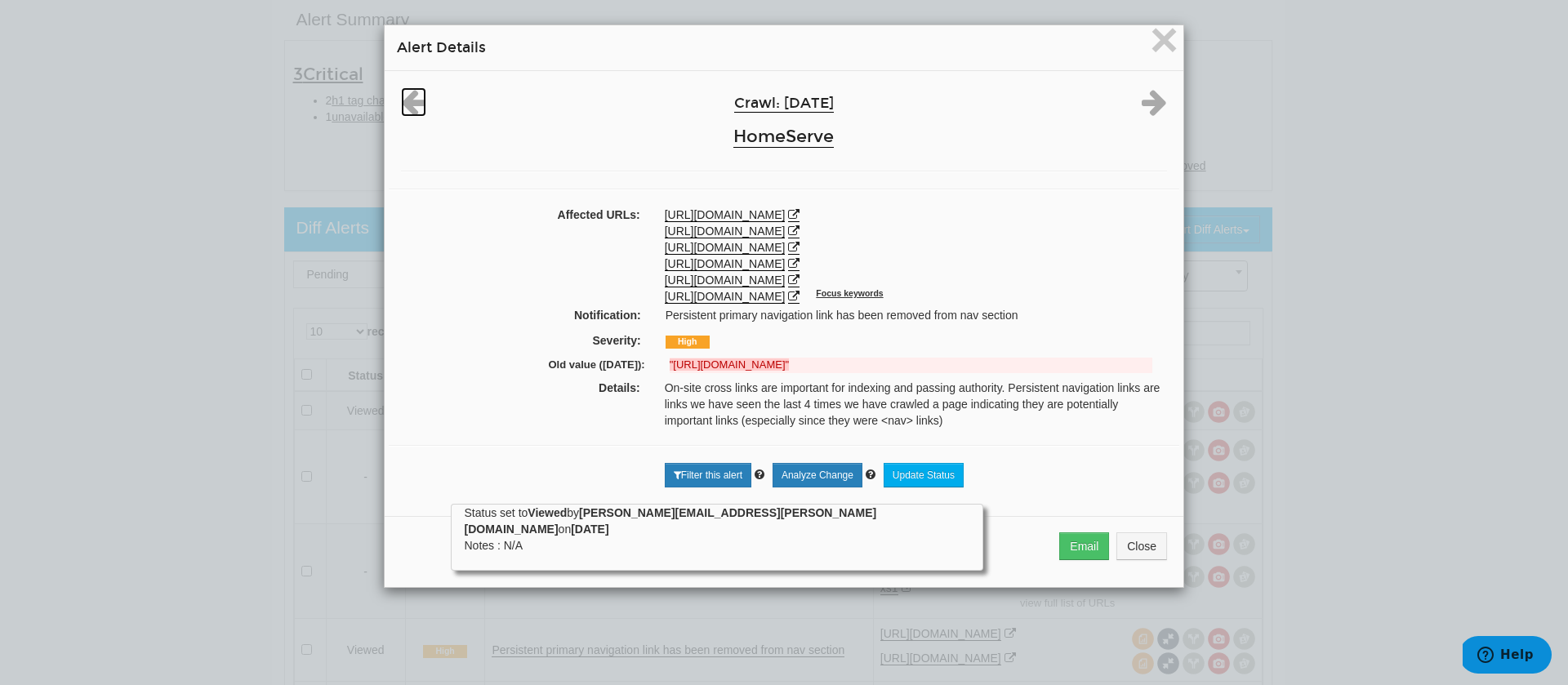
click at [412, 107] on icon at bounding box center [414, 102] width 25 height 29
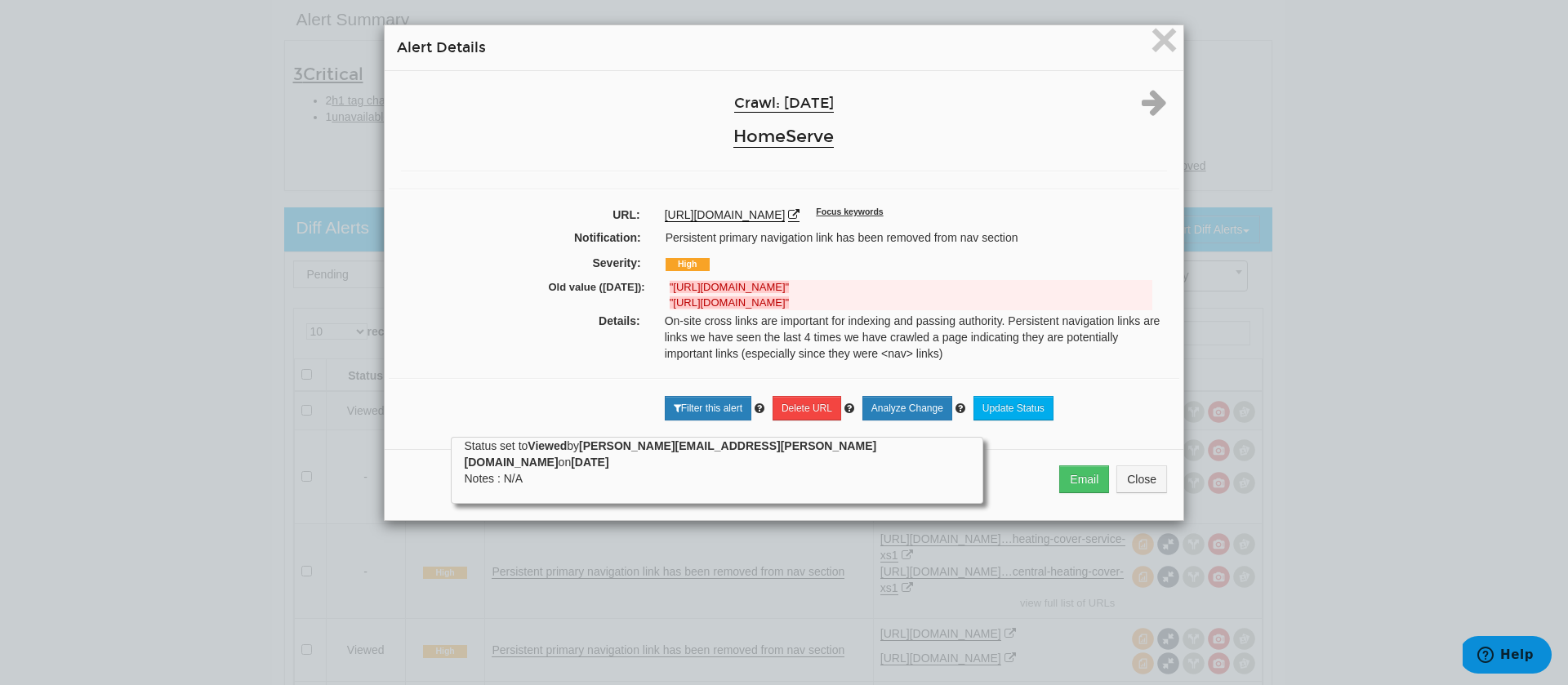
drag, startPoint x: 1011, startPoint y: 290, endPoint x: 661, endPoint y: 290, distance: 350.0
click at [661, 290] on div ""https://www.homeserve.co.uk/insurance-cover/electrical-comparison" "https://ww…" at bounding box center [911, 295] width 507 height 30
click at [1150, 50] on span "×" at bounding box center [1163, 40] width 28 height 55
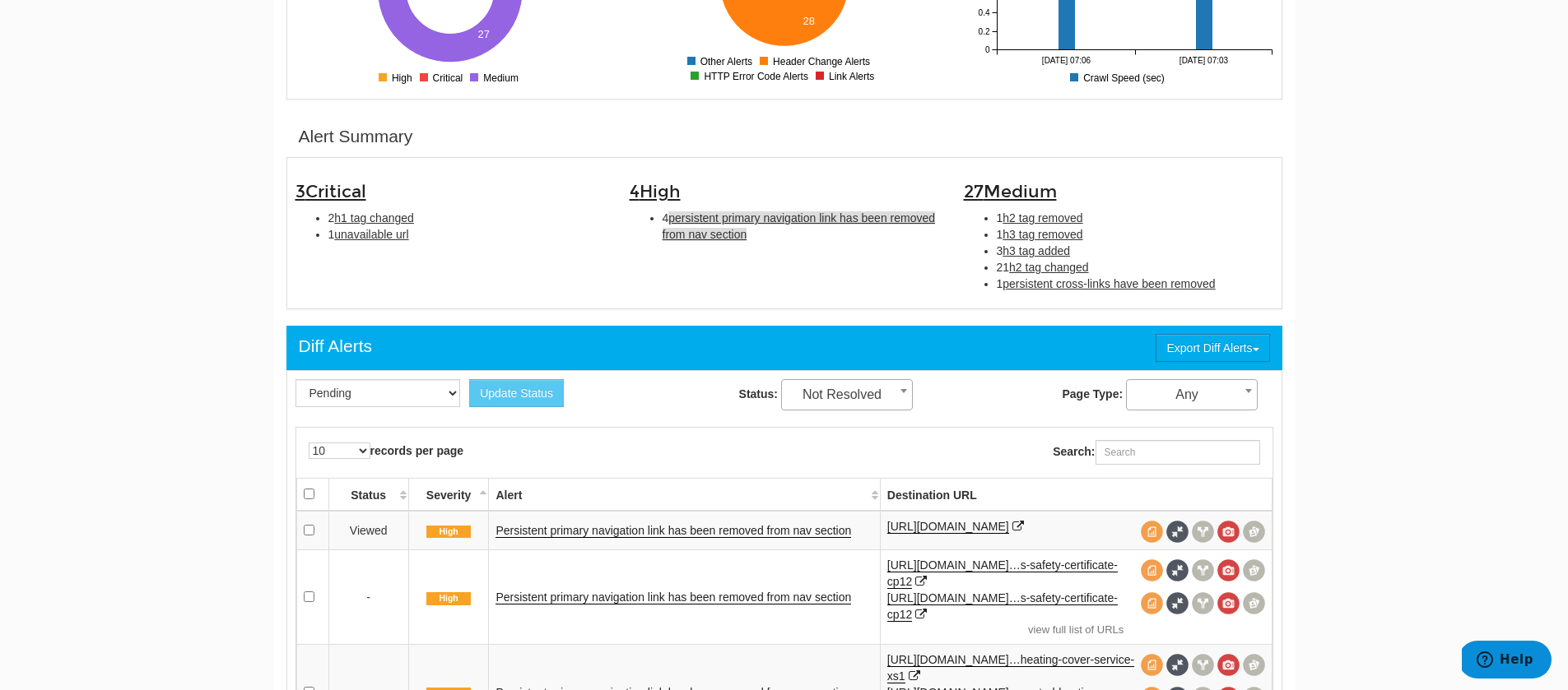
scroll to position [167, 0]
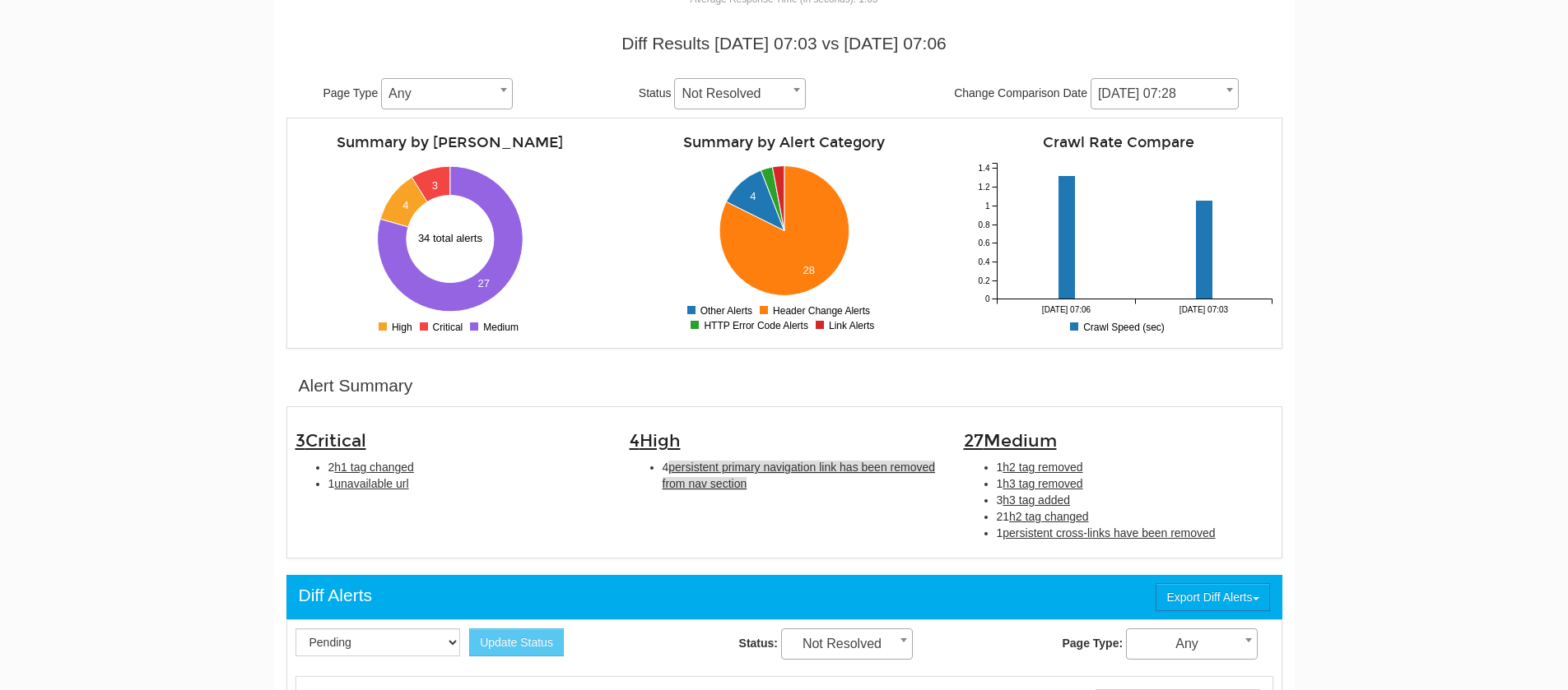
click at [686, 479] on span "persistent primary navigation link has been removed from nav section" at bounding box center [799, 475] width 273 height 30
type input "persistent primary navigation link has been removed from nav section"
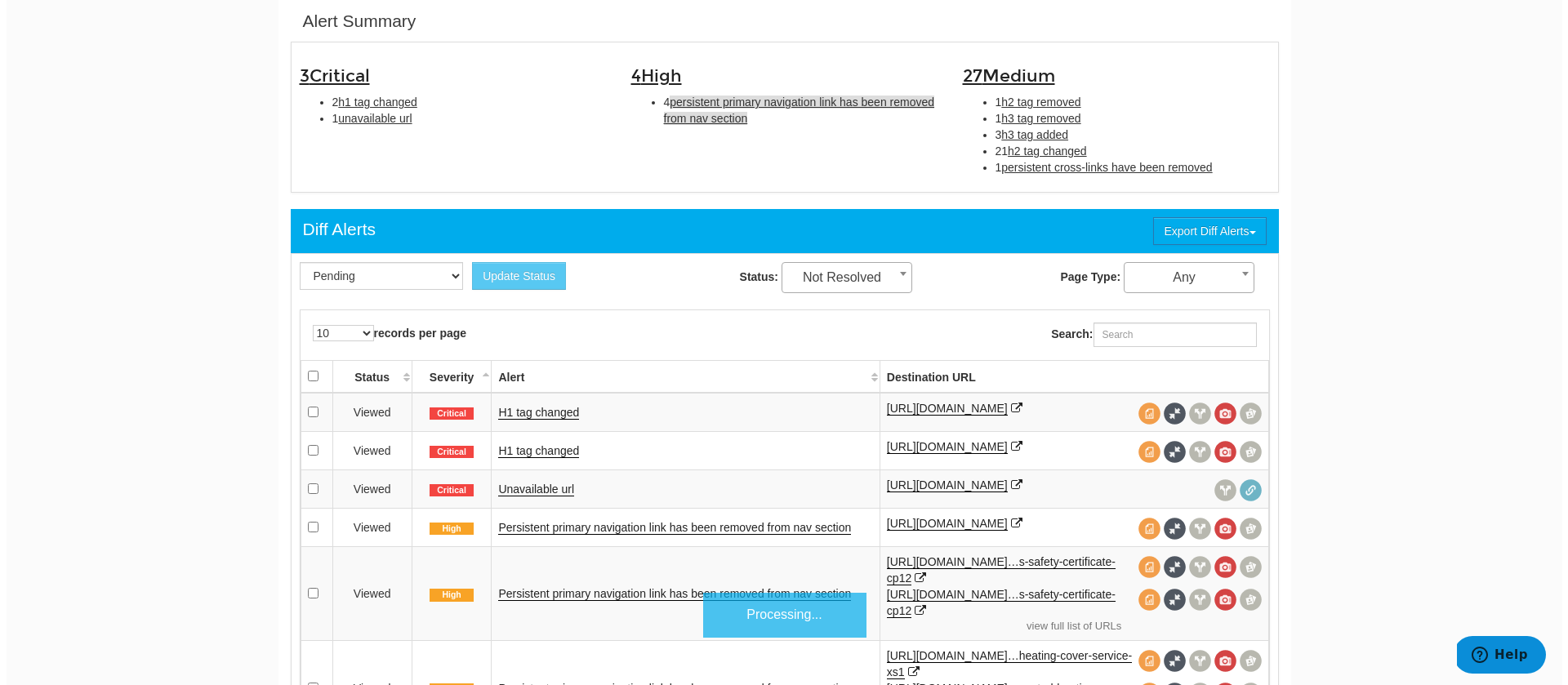
scroll to position [530, 0]
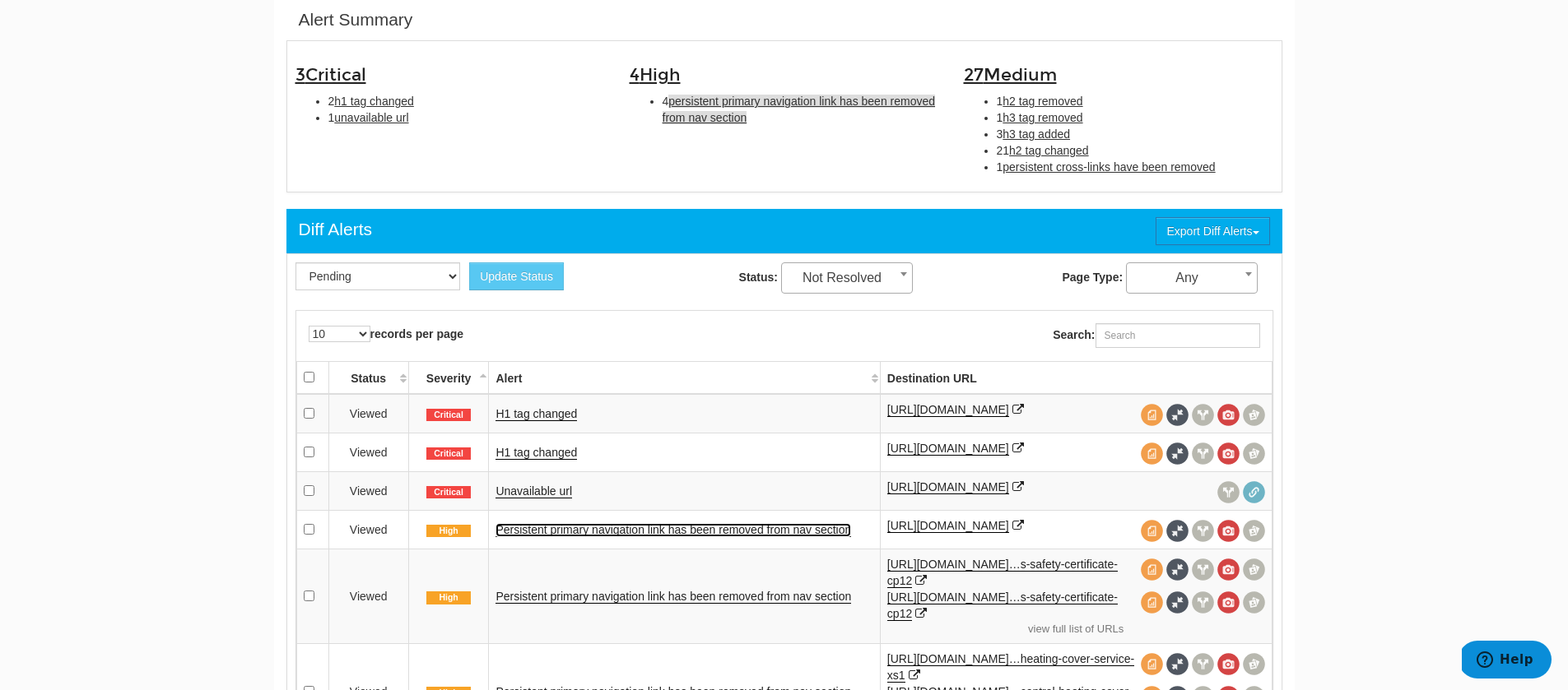
click at [536, 537] on link "Persistent primary navigation link has been removed from nav section" at bounding box center [673, 530] width 356 height 14
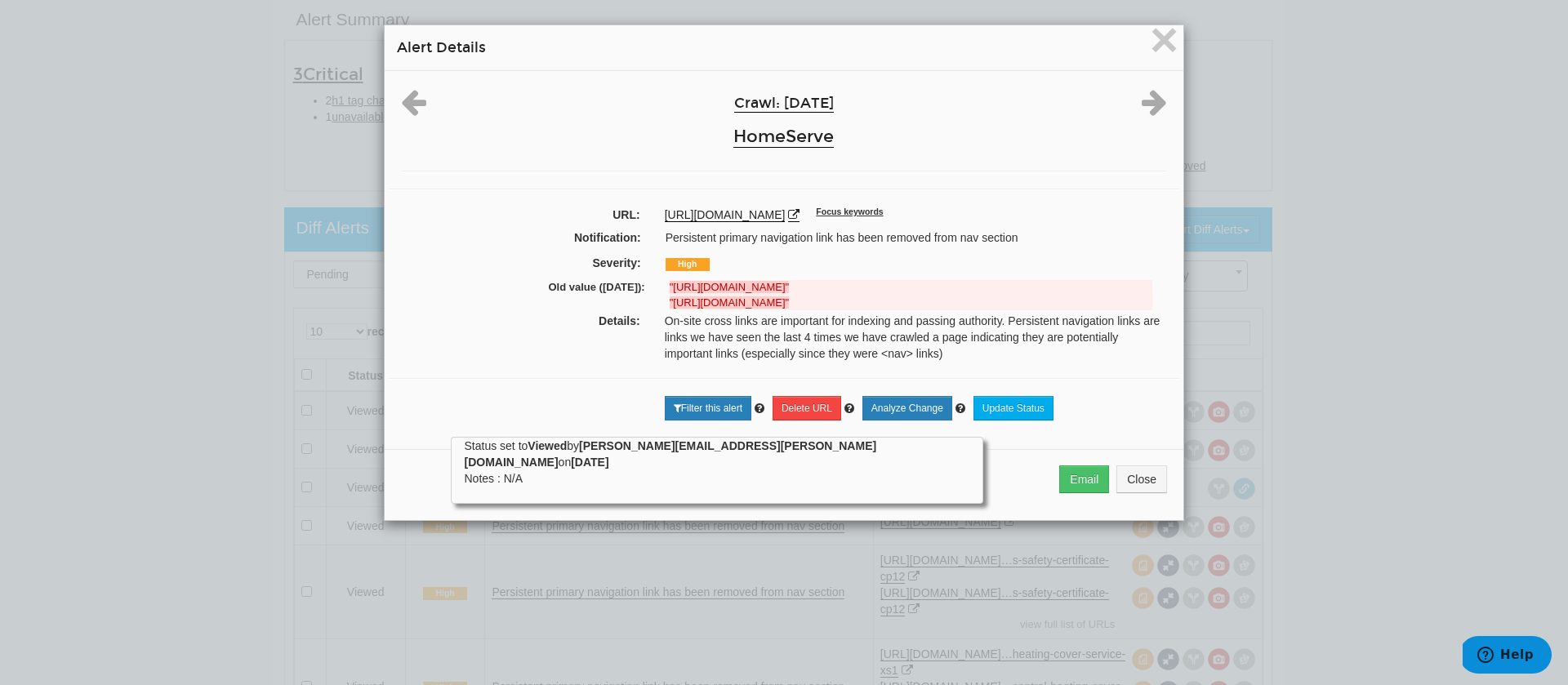
click at [736, 298] on strong ""[URL][DOMAIN_NAME]"" at bounding box center [729, 302] width 119 height 13
drag, startPoint x: 754, startPoint y: 230, endPoint x: 988, endPoint y: 260, distance: 235.9
click at [988, 260] on div "Crawl: [DATE] HomeServe URL: [URL][DOMAIN_NAME] Focus keywords Notification: Pe…" at bounding box center [784, 254] width 799 height 365
click at [789, 290] on strong ""[URL][DOMAIN_NAME]"" at bounding box center [729, 286] width 119 height 13
click at [786, 216] on link "[URL][DOMAIN_NAME]" at bounding box center [725, 215] width 121 height 14
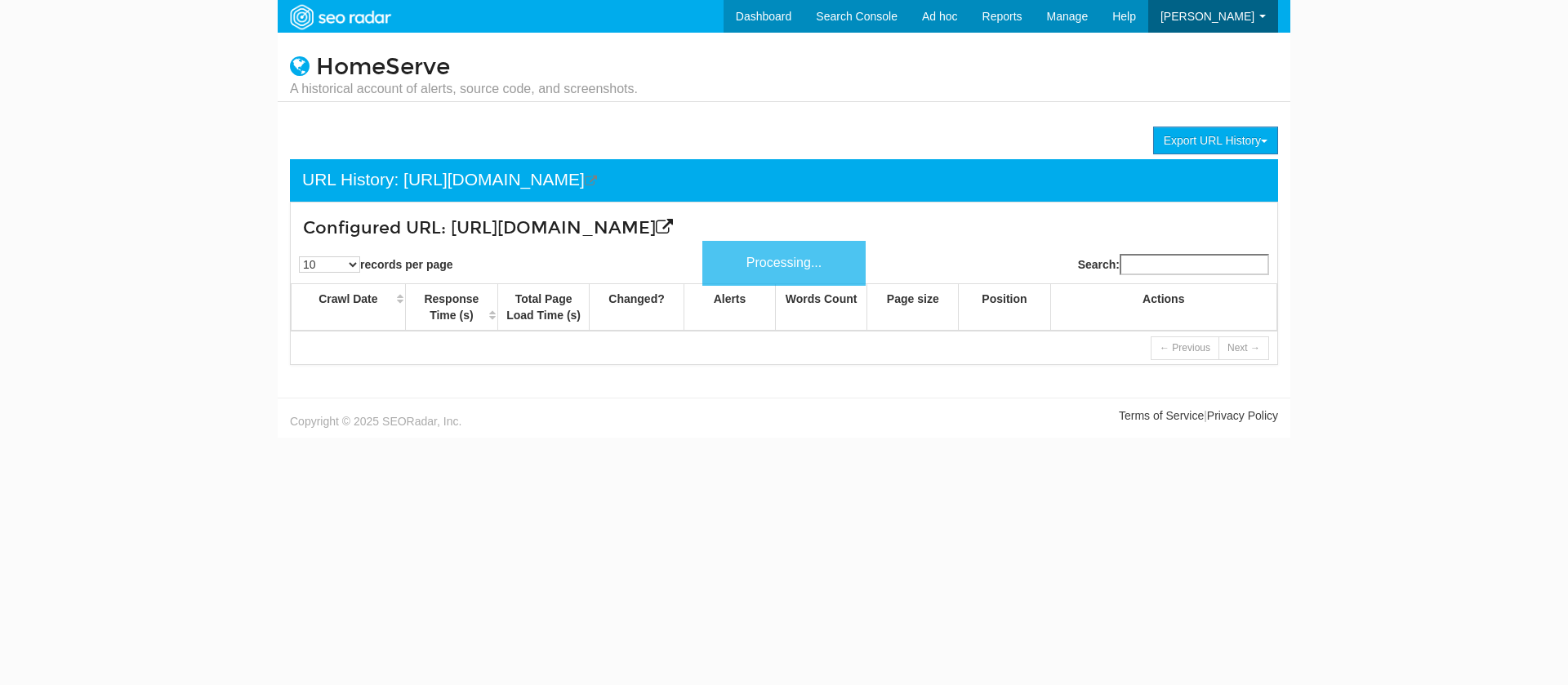
scroll to position [65, 0]
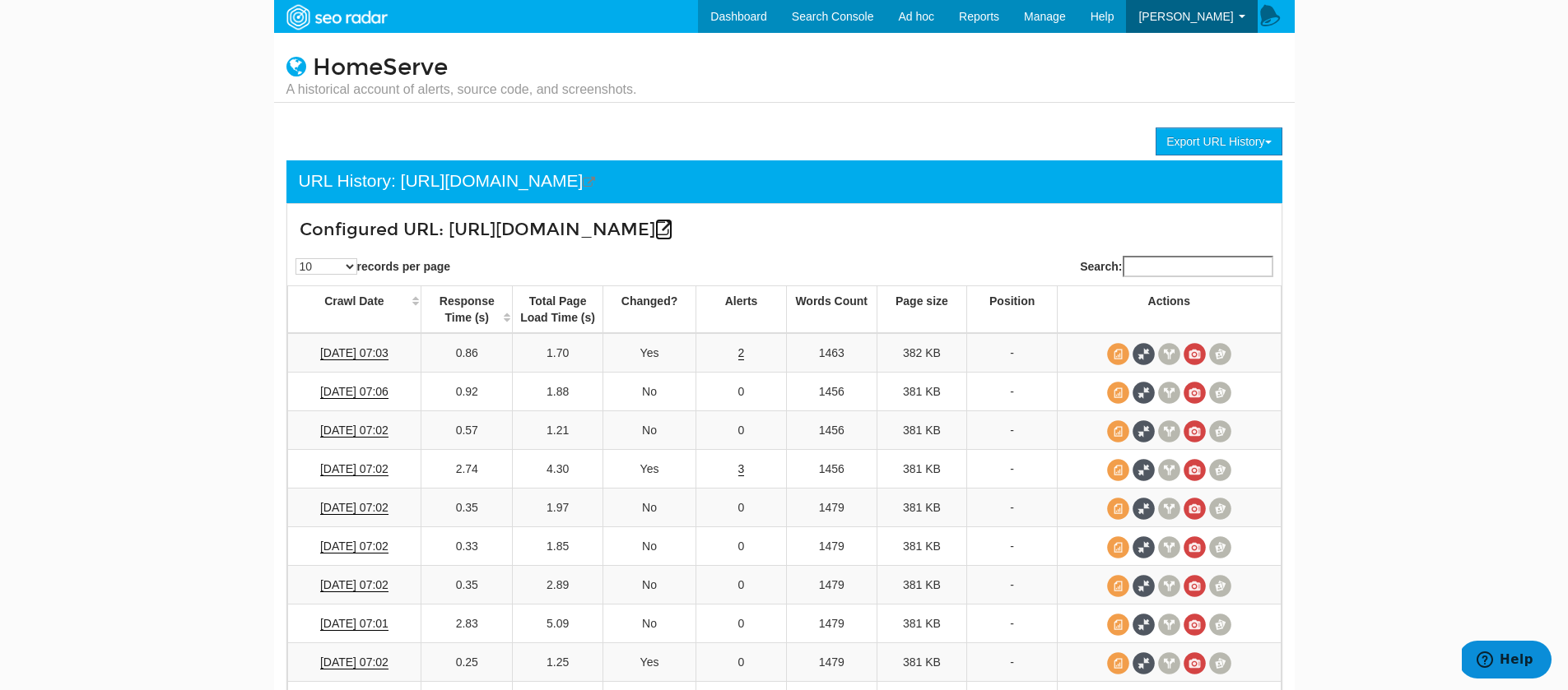
click at [673, 222] on icon at bounding box center [664, 229] width 18 height 18
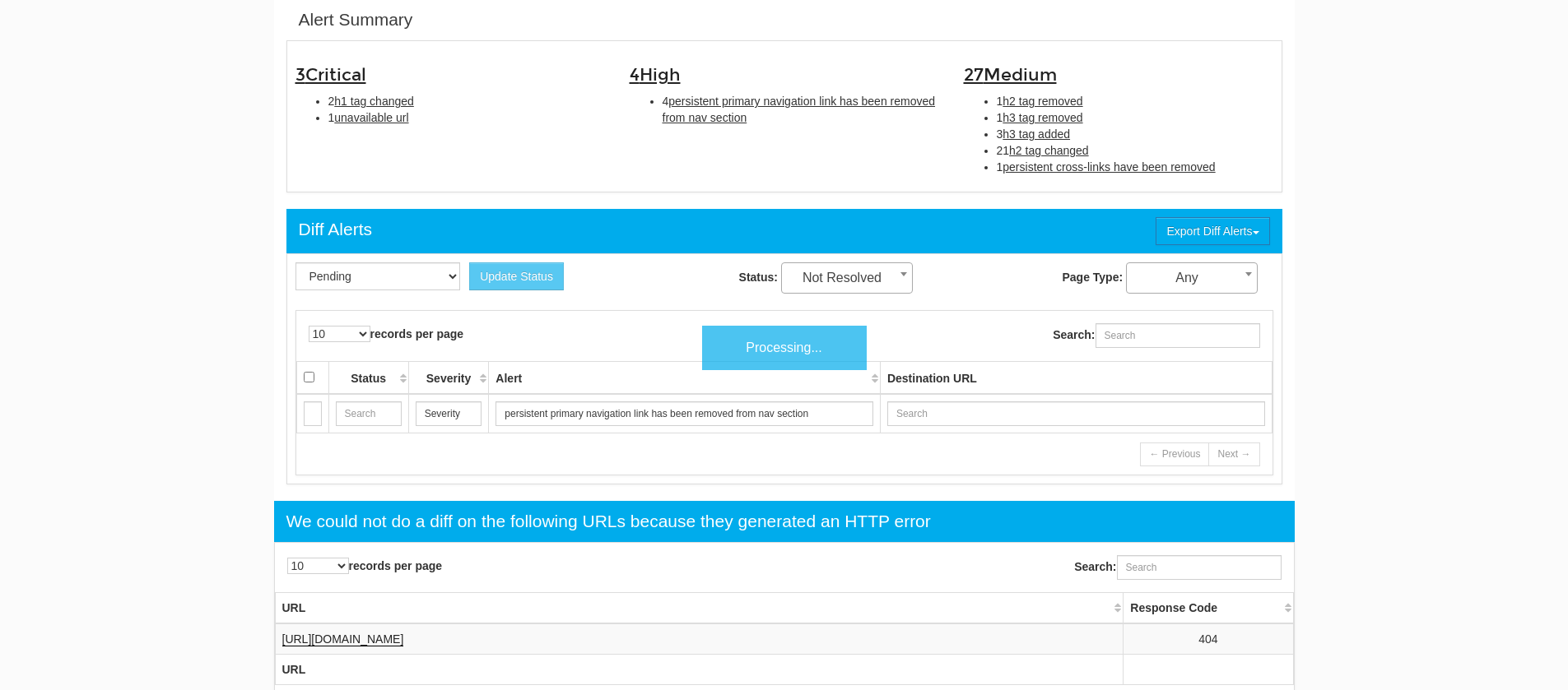
scroll to position [66, 0]
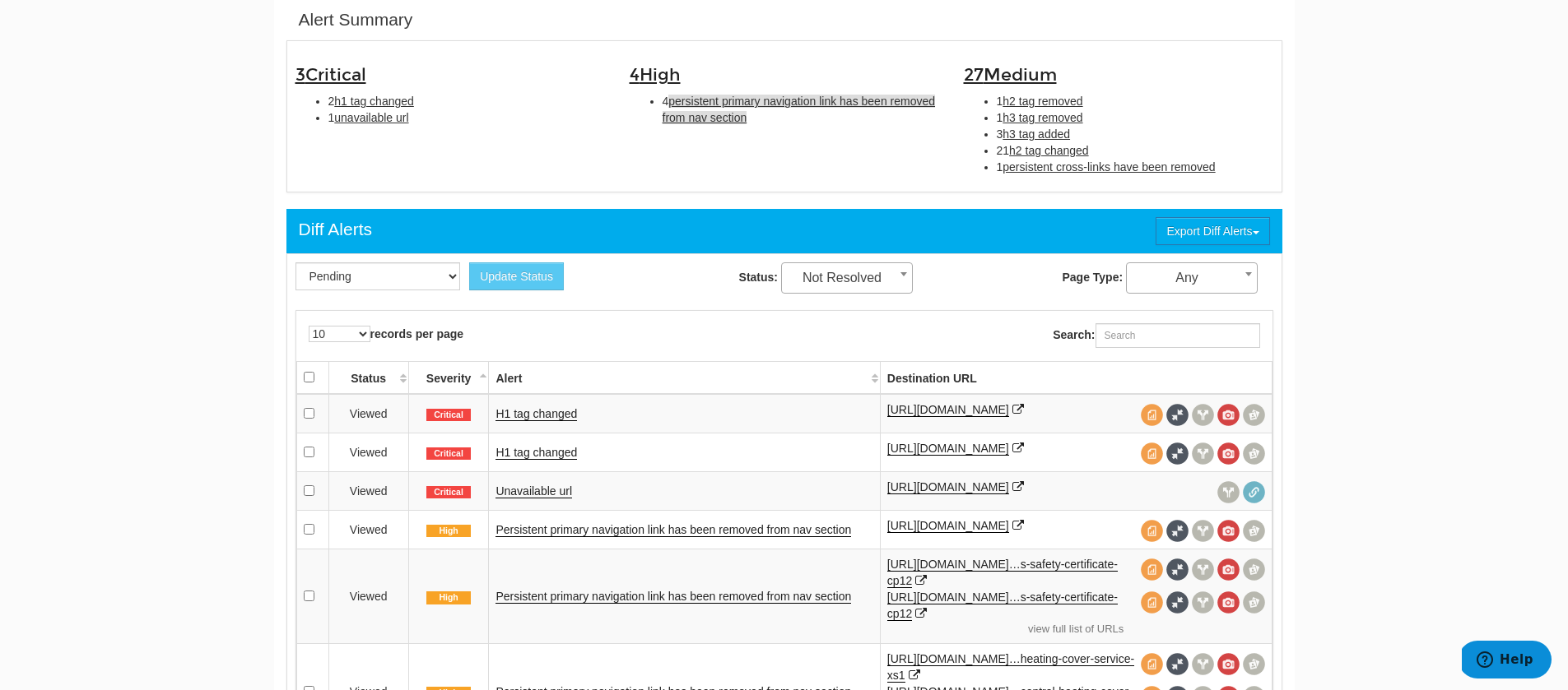
click at [719, 118] on span "persistent primary navigation link has been removed from nav section" at bounding box center [799, 109] width 273 height 30
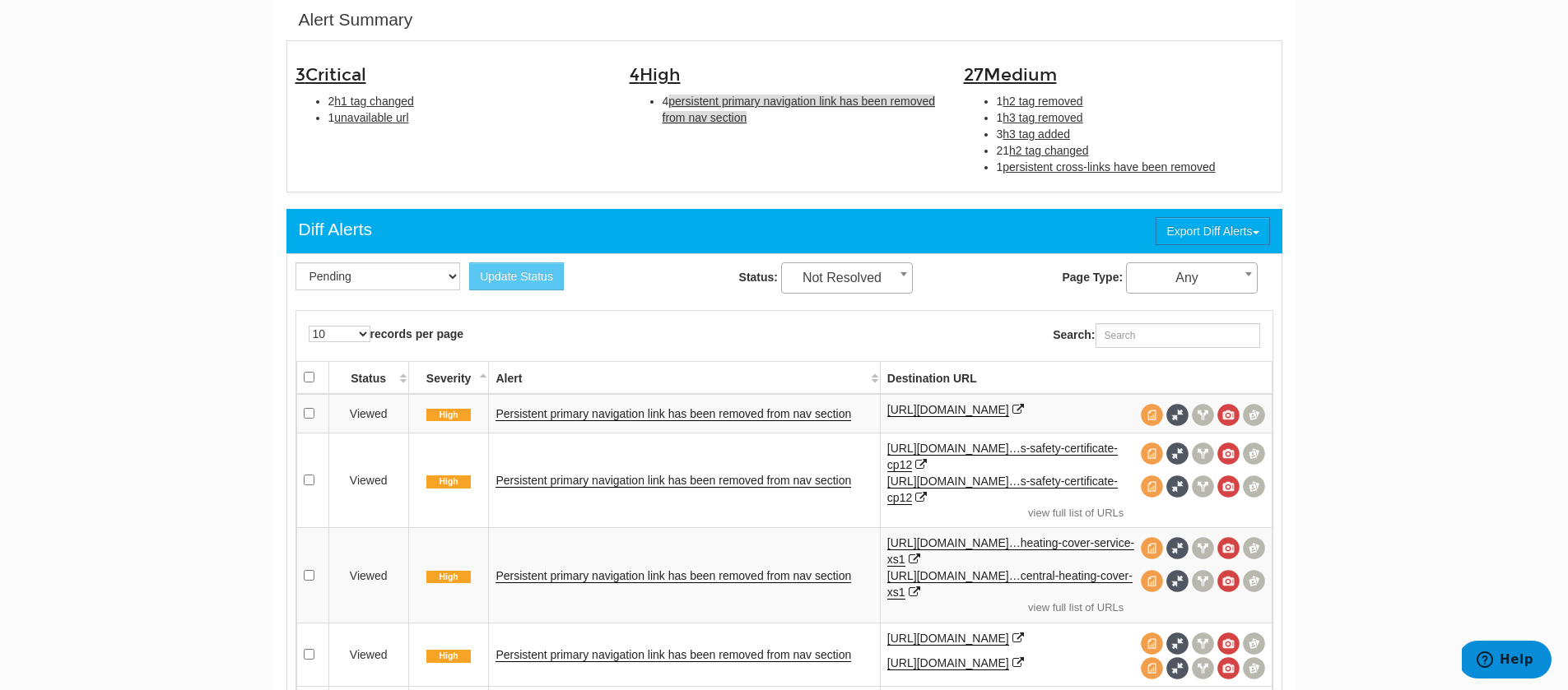
click at [371, 129] on div "3 Critical 2 h1 tag changed 1 unavailable url" at bounding box center [449, 92] width 334 height 85
click at [367, 116] on span "unavailable url" at bounding box center [370, 117] width 74 height 13
type input "unavailable url"
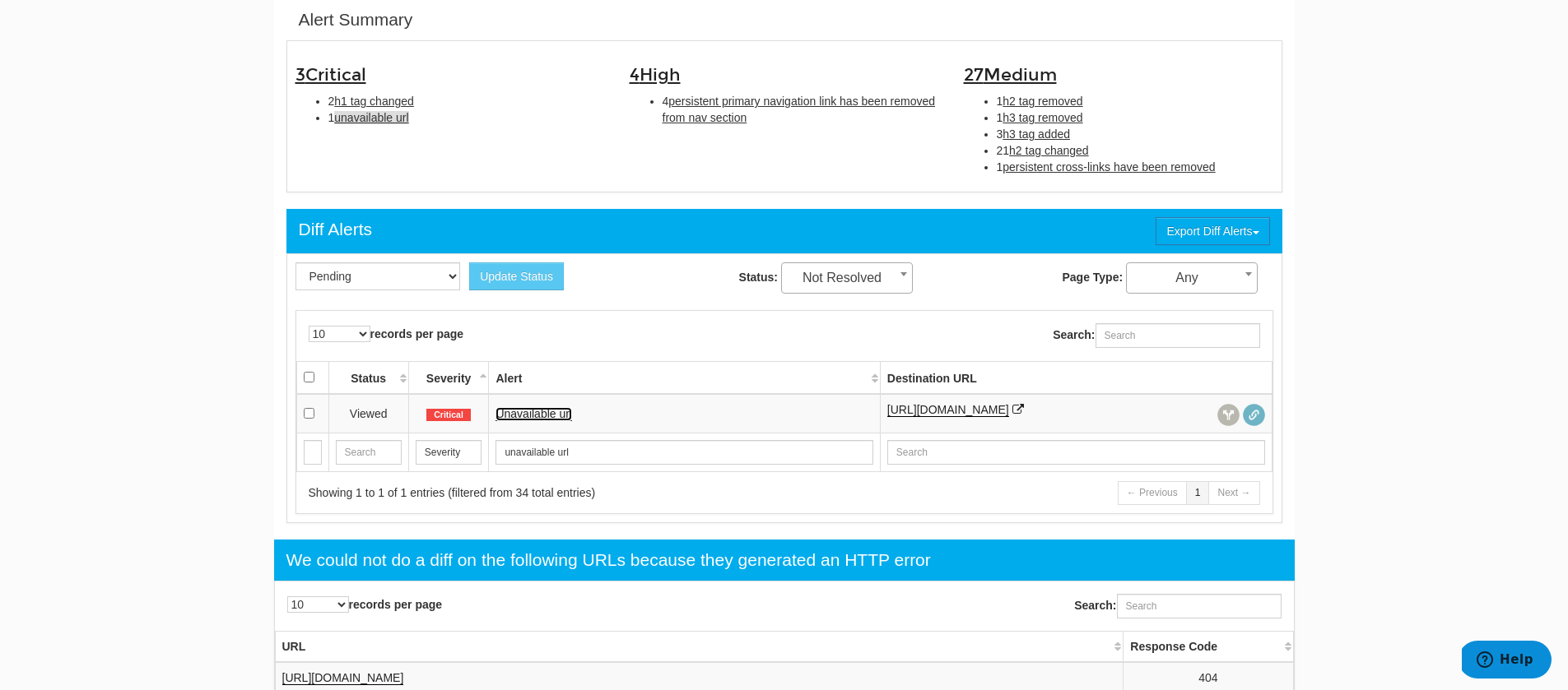
click at [553, 412] on link "Unavailable url" at bounding box center [534, 414] width 77 height 14
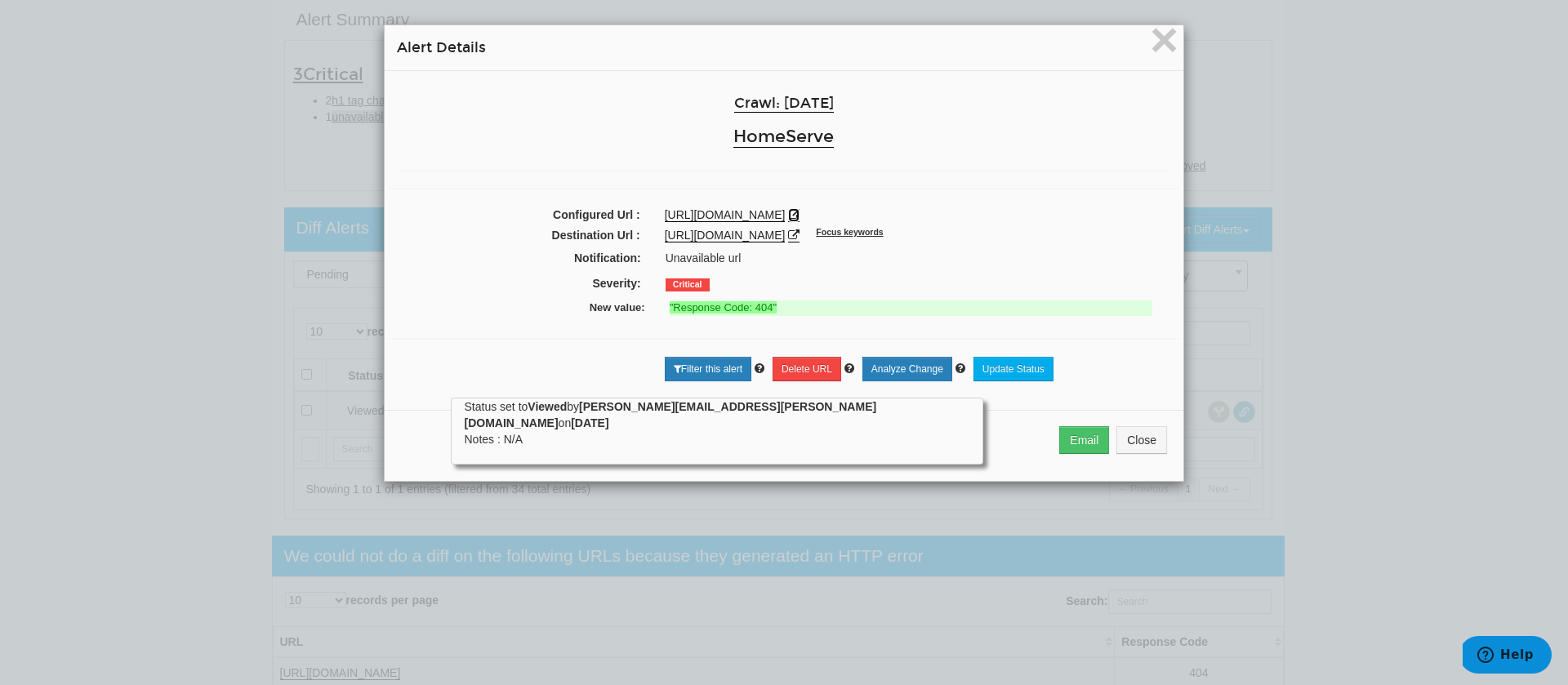
click at [800, 216] on icon at bounding box center [794, 215] width 12 height 12
